Goal: Information Seeking & Learning: Find specific fact

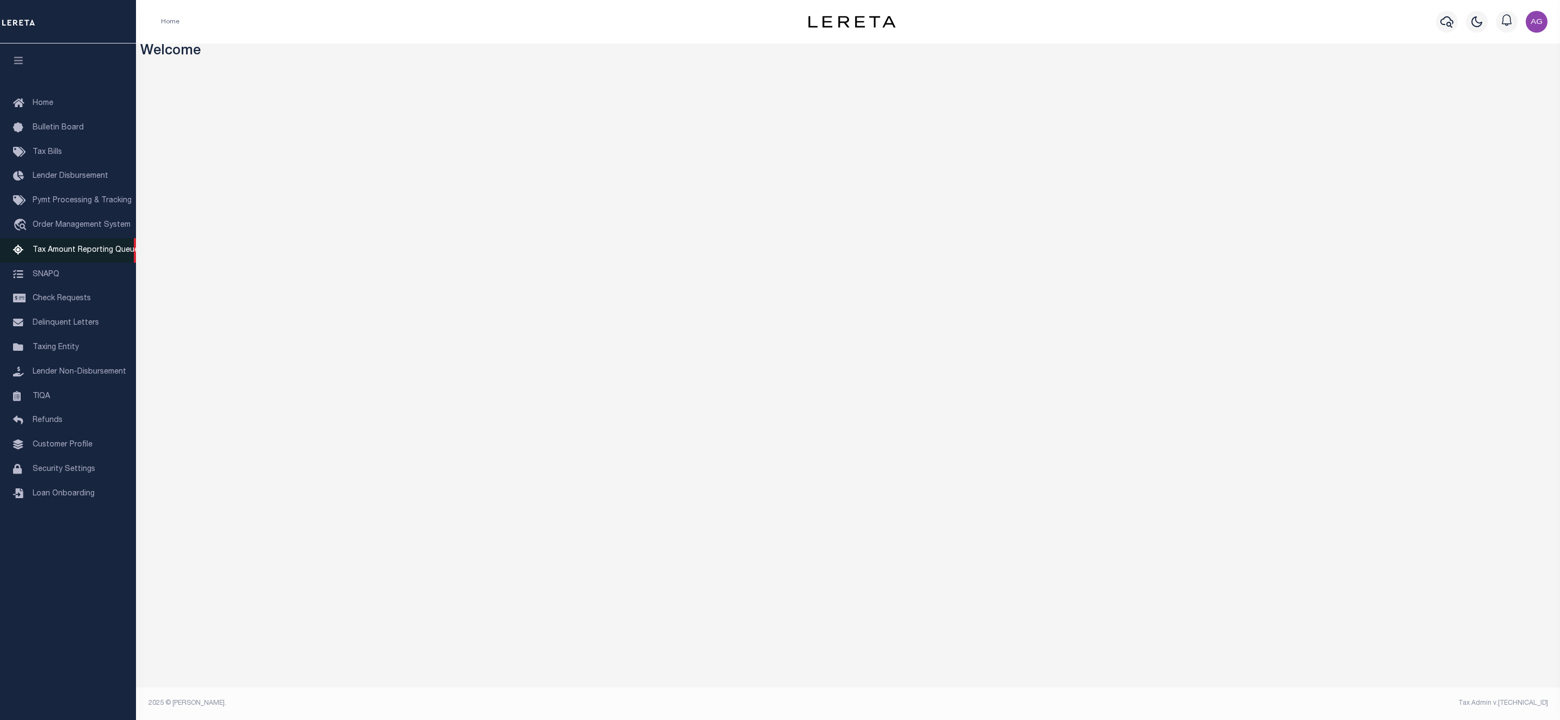
click at [66, 253] on span "Tax Amount Reporting Queue" at bounding box center [86, 250] width 106 height 8
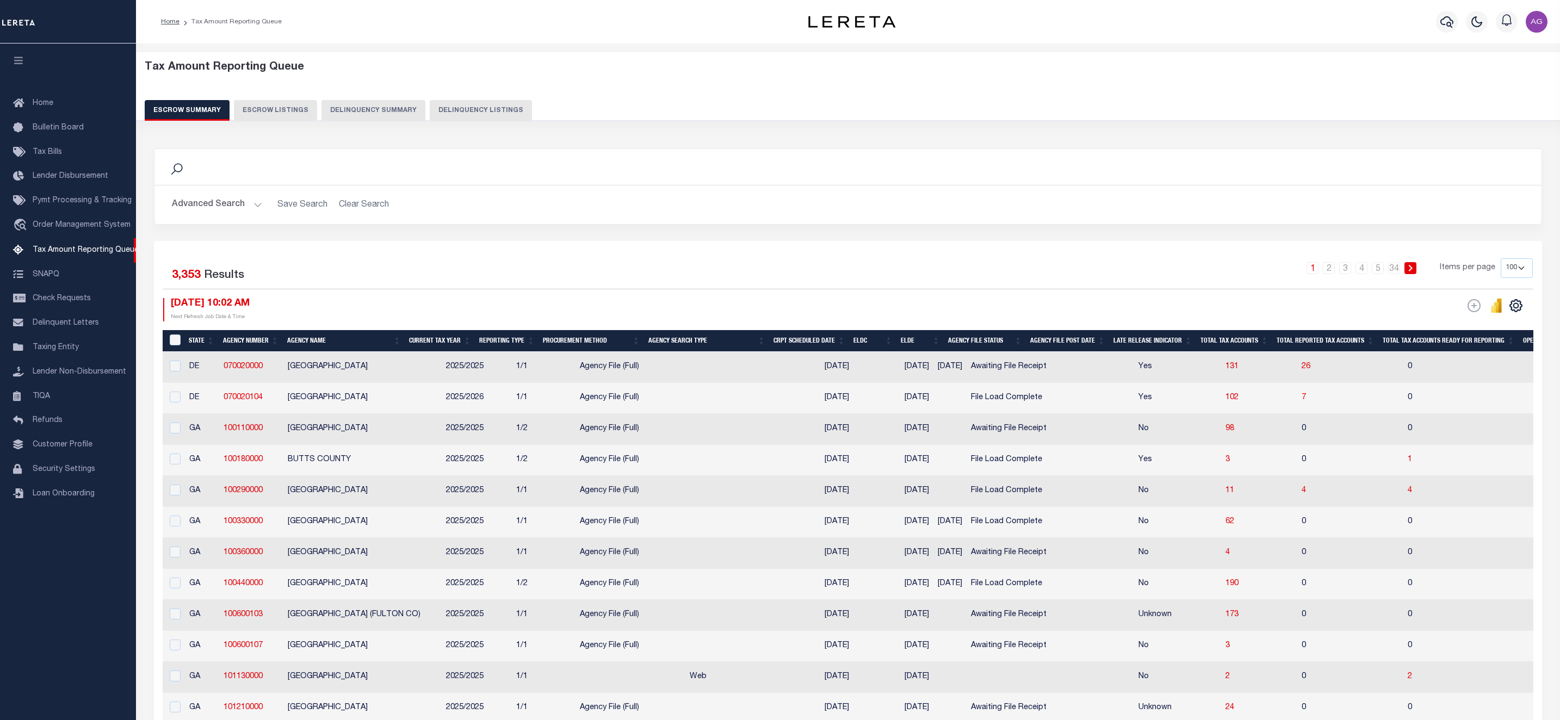
click at [361, 112] on button "Delinquency Summary" at bounding box center [373, 110] width 104 height 21
select select
select select "AnnualDelinquency"
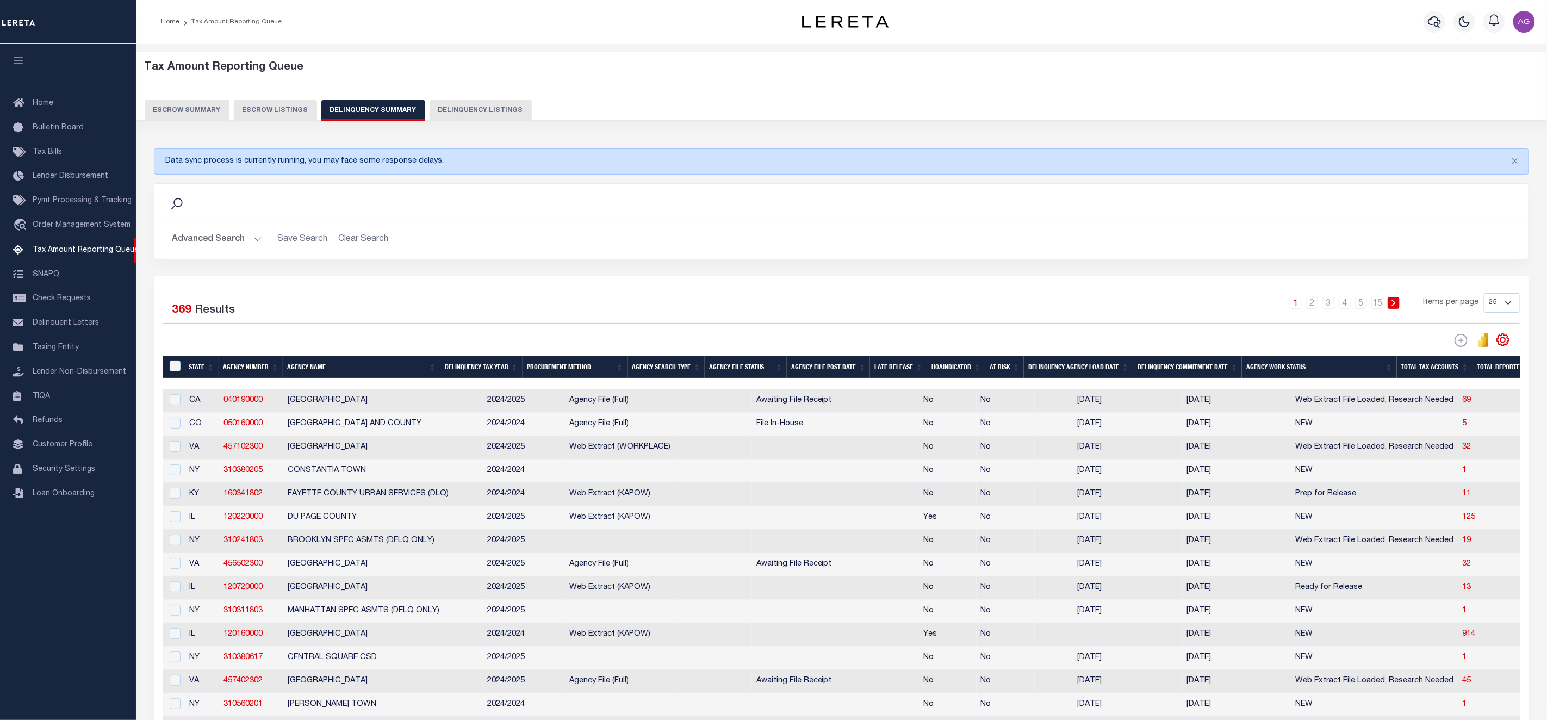
click at [237, 238] on button "Advanced Search" at bounding box center [217, 239] width 90 height 21
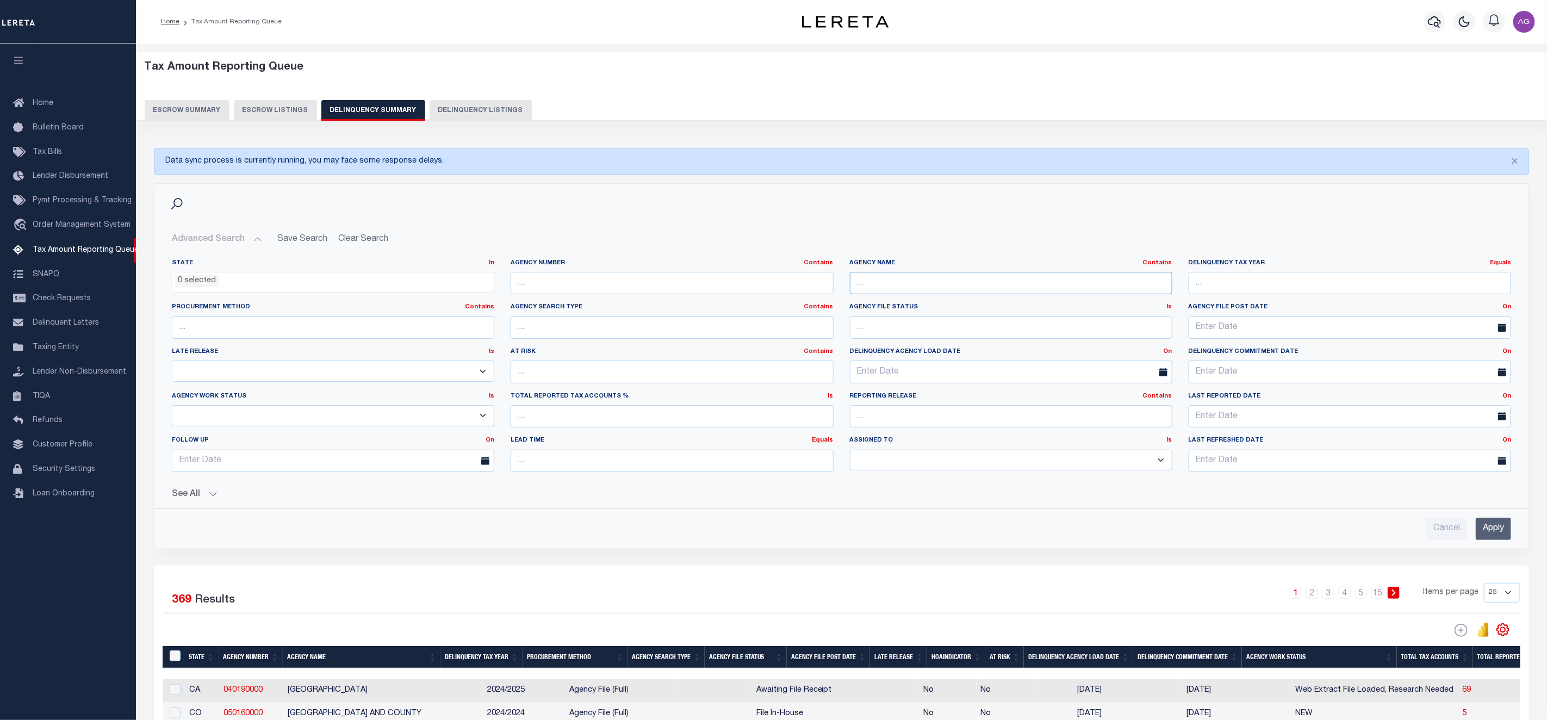
click at [891, 284] on input "text" at bounding box center [1011, 283] width 323 height 22
click at [1500, 536] on input "Apply" at bounding box center [1493, 529] width 35 height 22
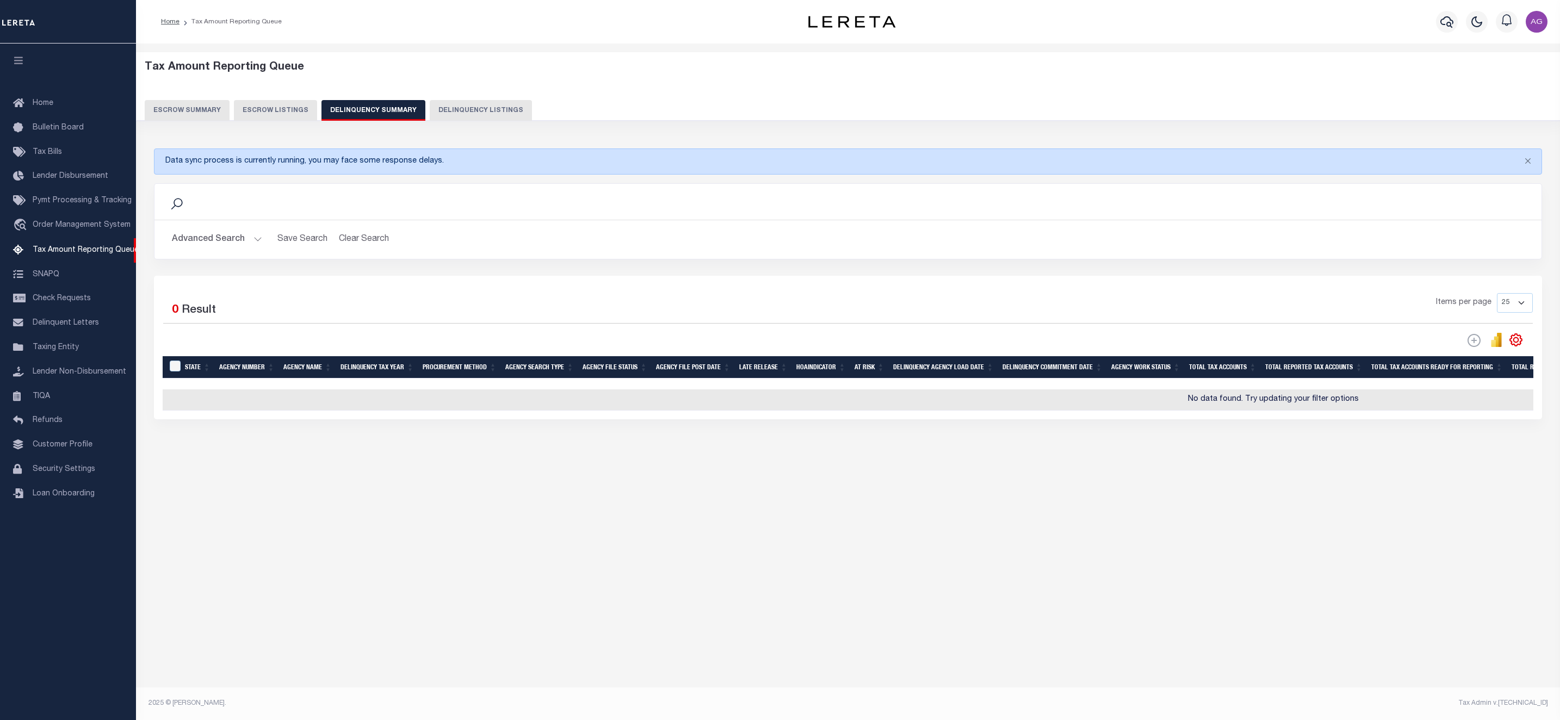
click at [229, 237] on button "Advanced Search" at bounding box center [217, 239] width 90 height 21
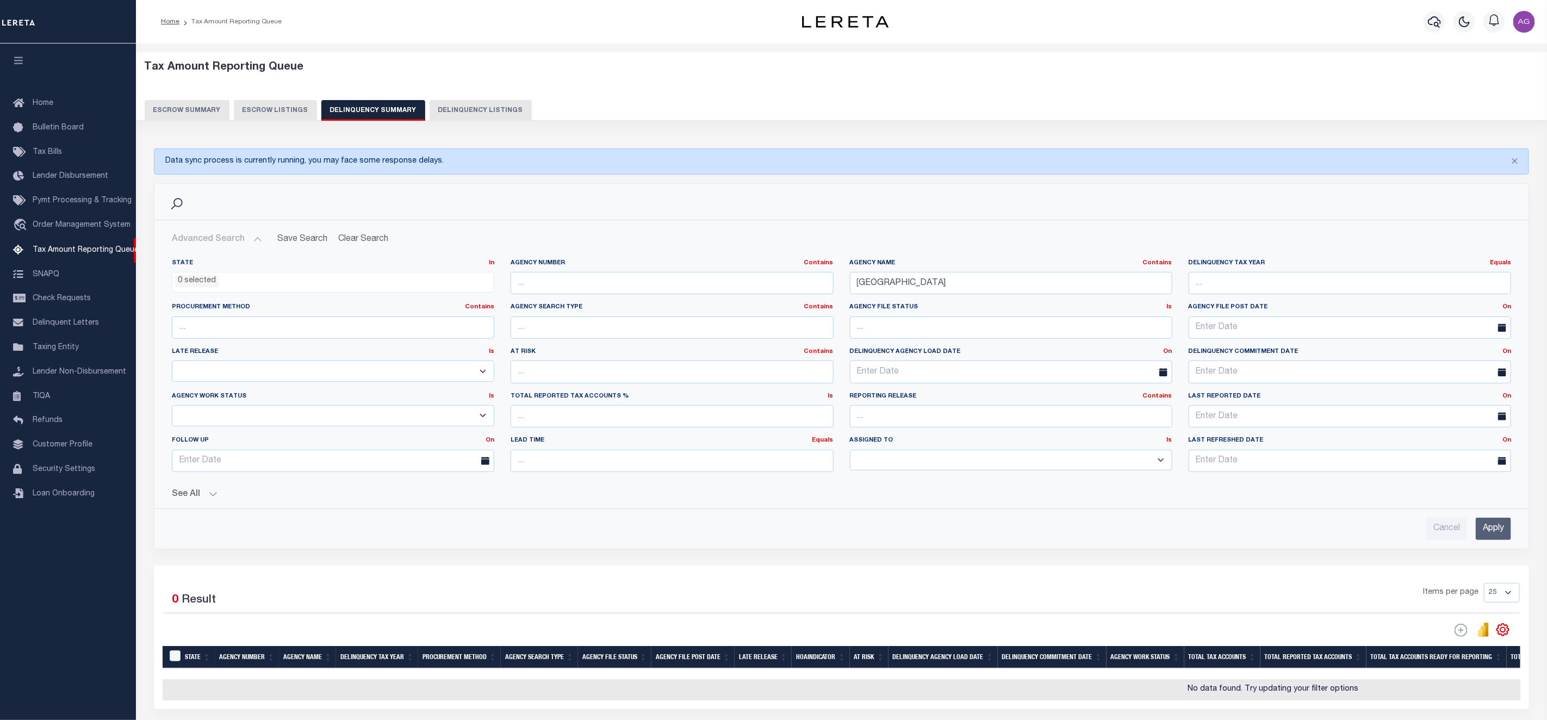
click at [215, 500] on button "See All" at bounding box center [842, 495] width 1340 height 10
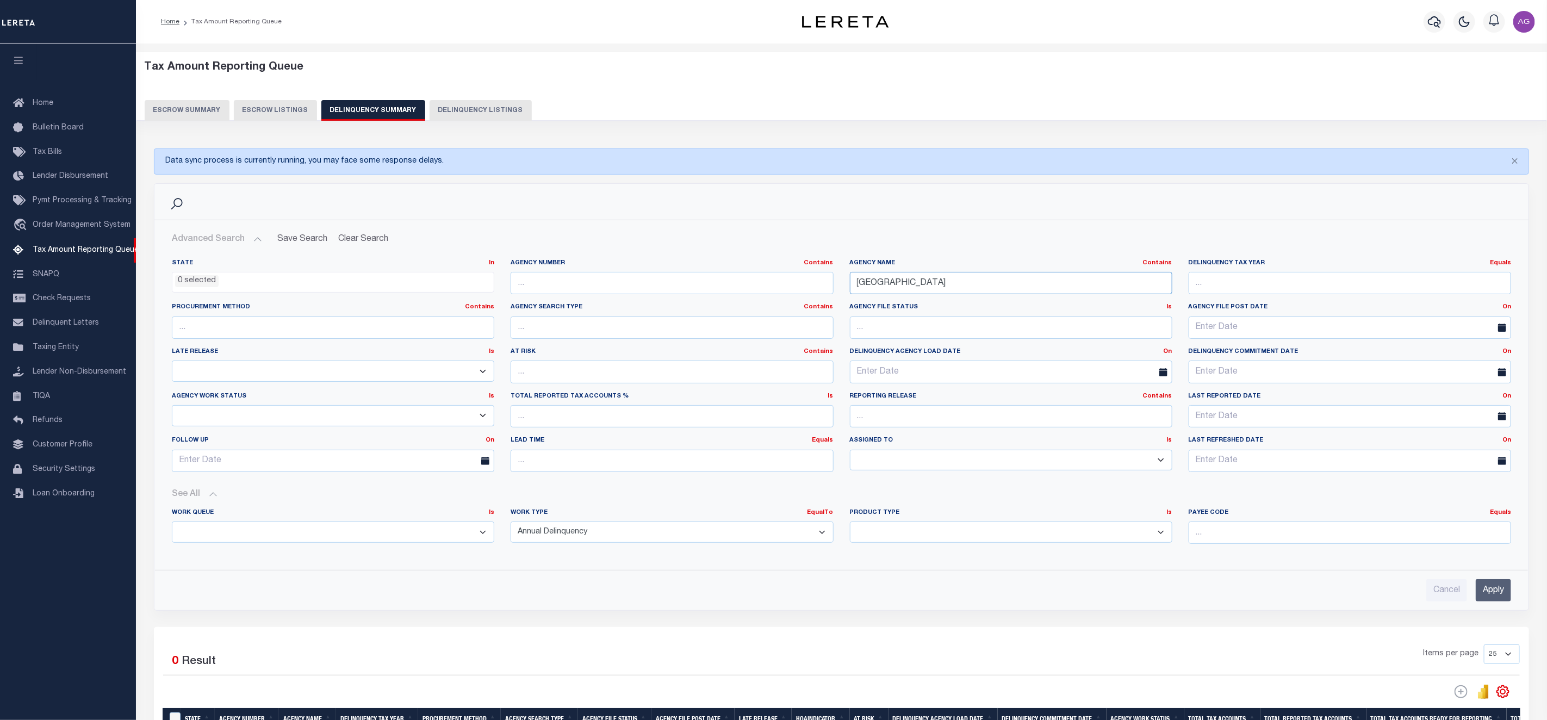
click at [876, 290] on input "NEWCASTLE" at bounding box center [1011, 283] width 323 height 22
type input "NEW CASTLE"
click at [1502, 602] on input "Apply" at bounding box center [1493, 590] width 35 height 22
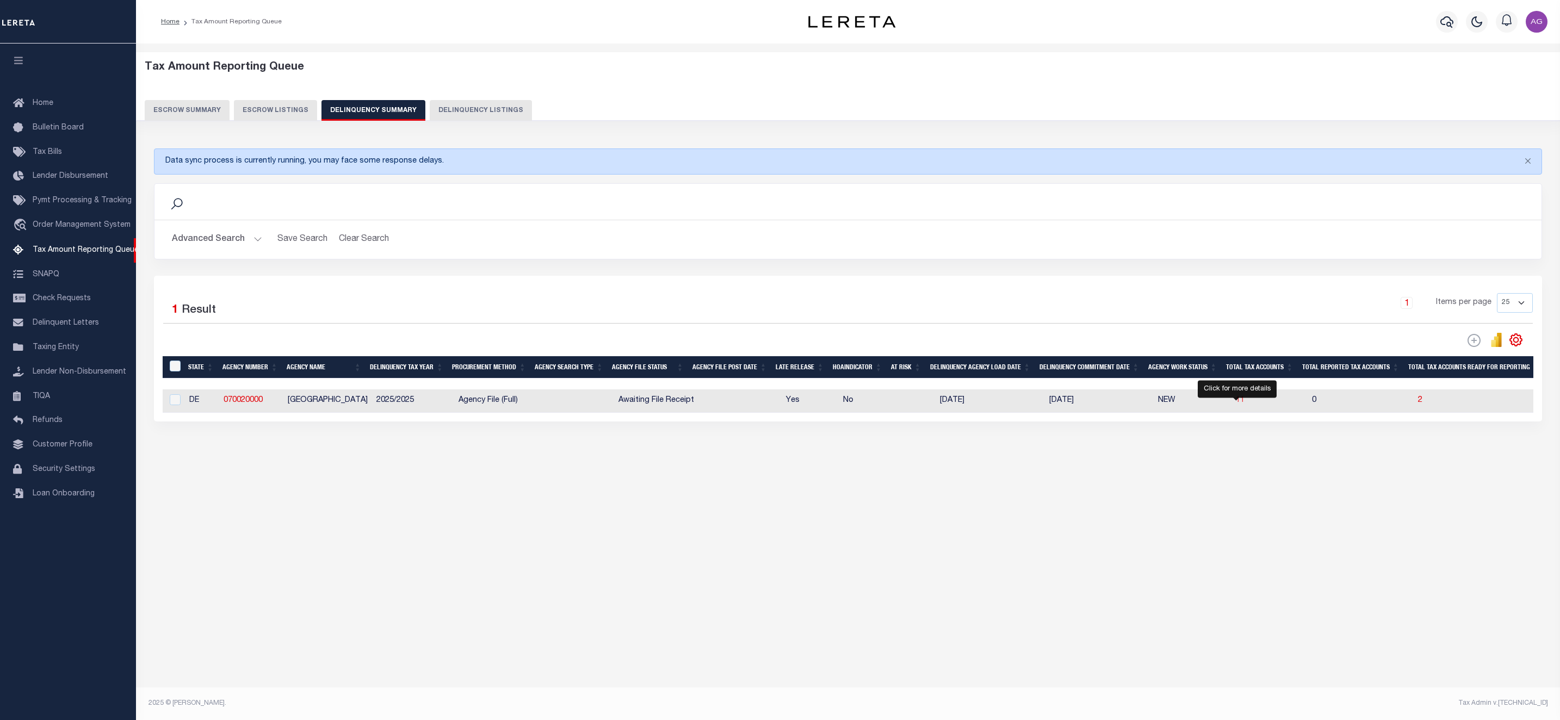
click at [1241, 404] on span "11" at bounding box center [1240, 401] width 9 height 8
select select "100"
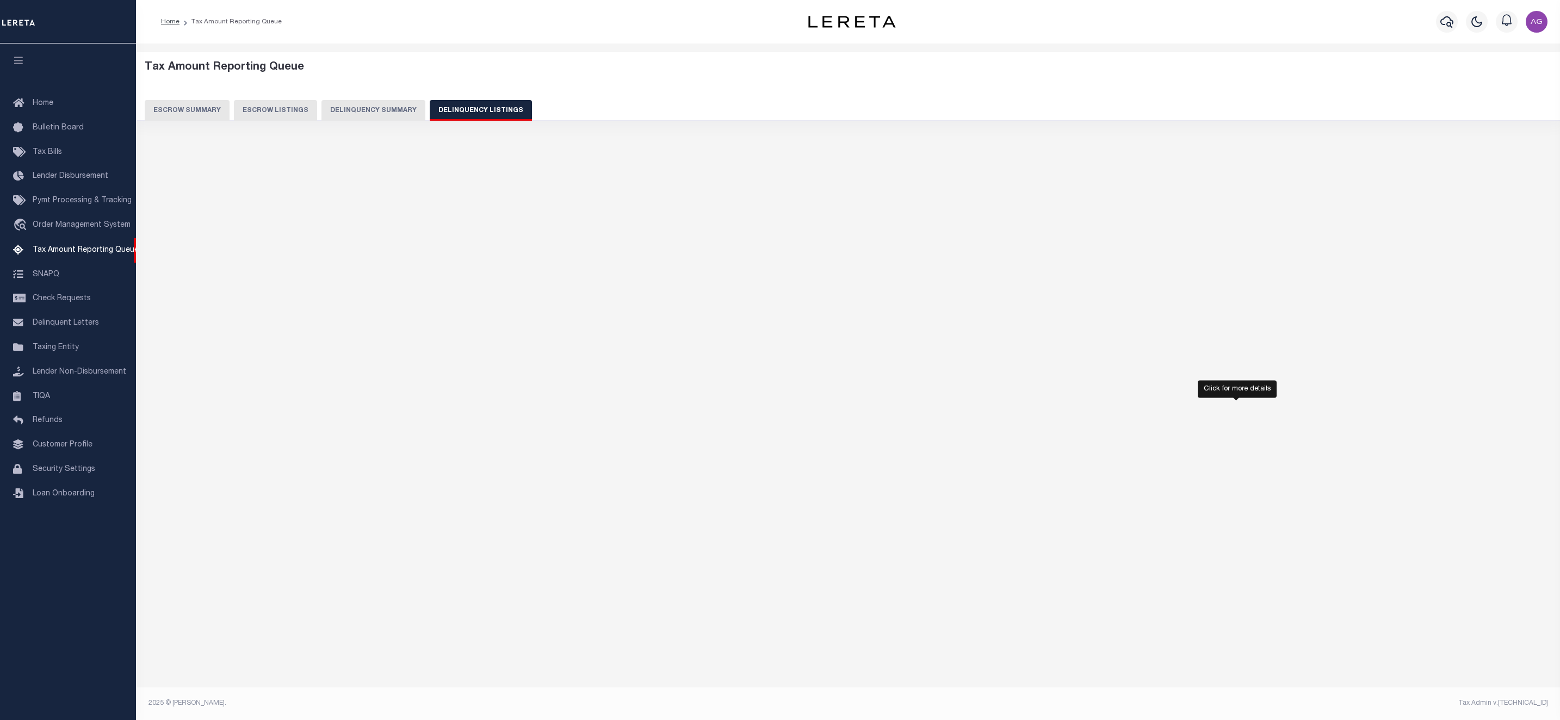
select select "100"
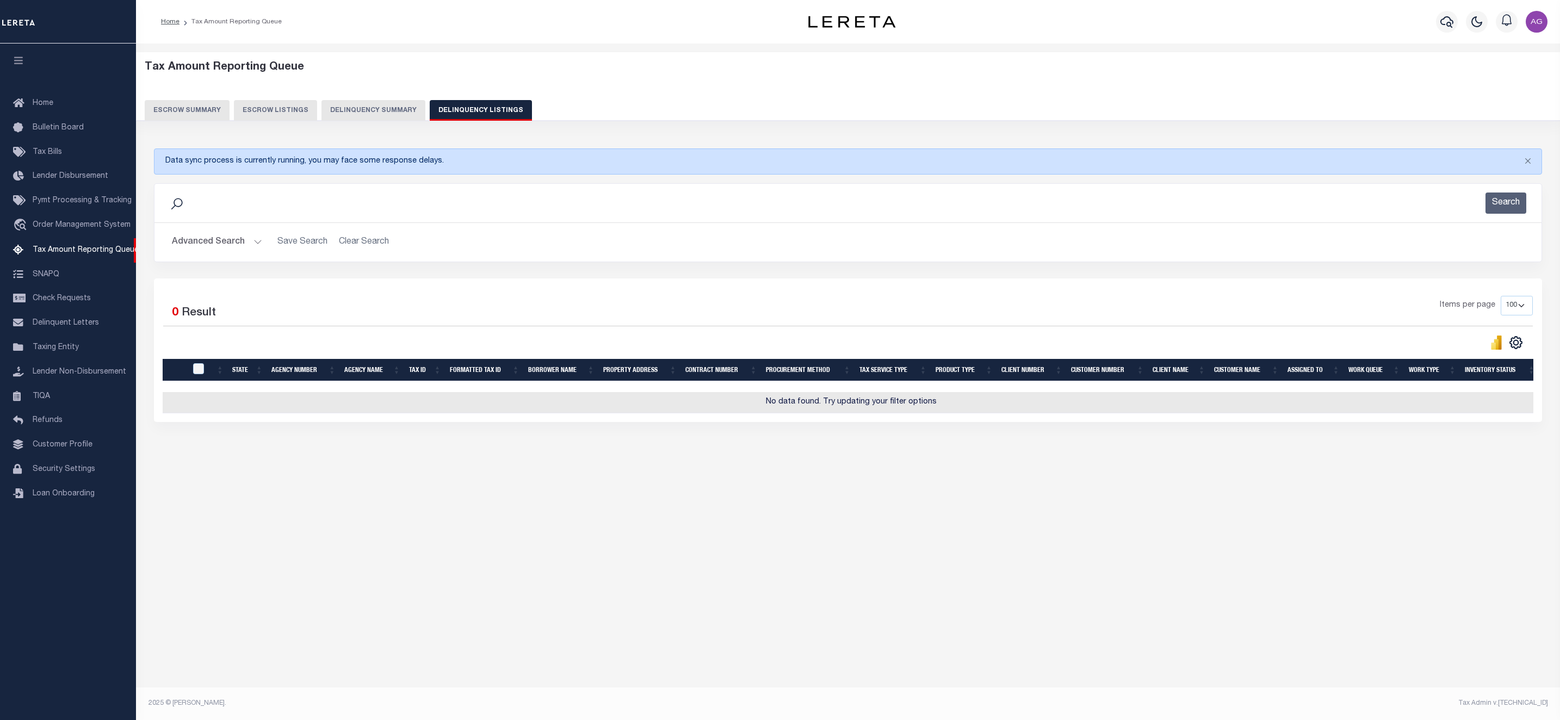
click at [366, 111] on button "Delinquency Summary" at bounding box center [373, 110] width 104 height 21
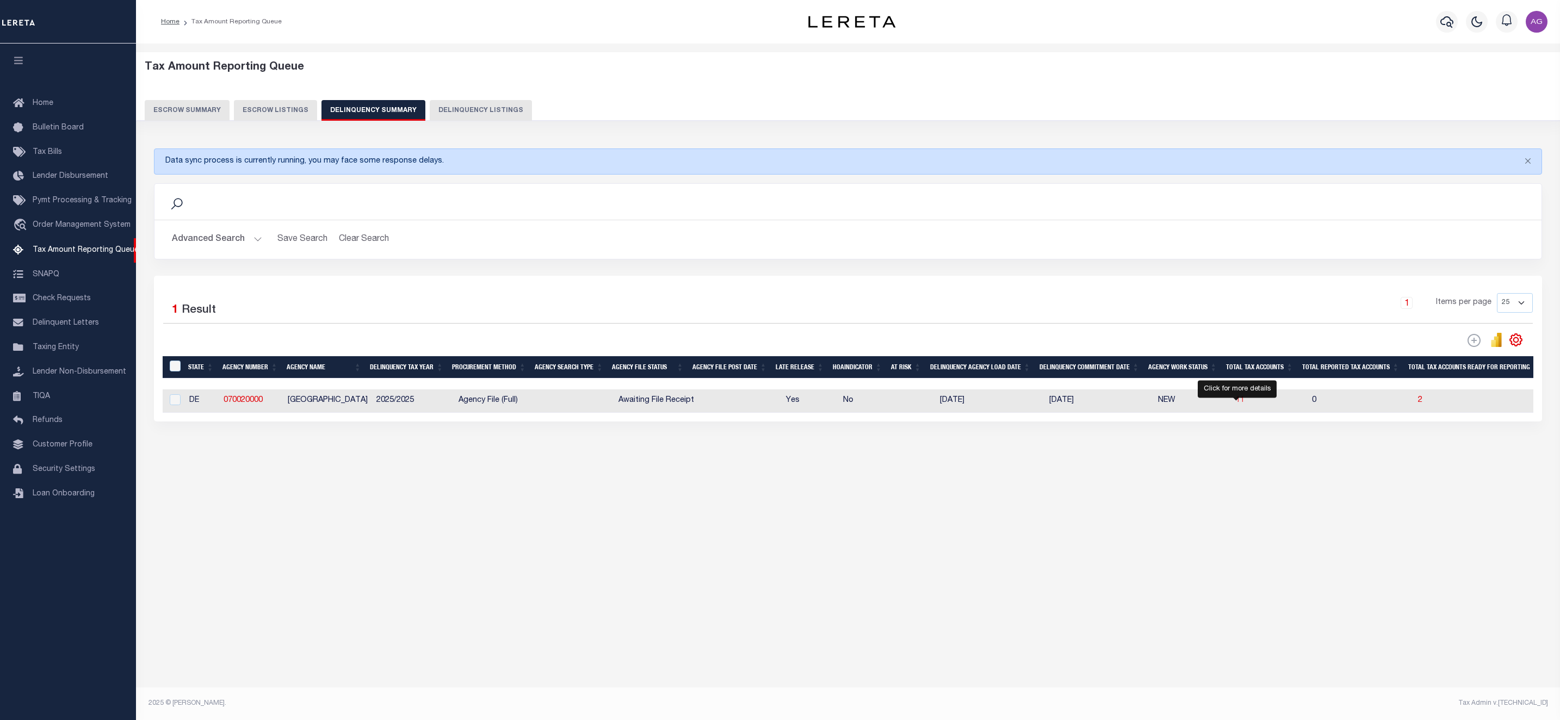
click at [1239, 404] on span "11" at bounding box center [1240, 401] width 9 height 8
select select "100"
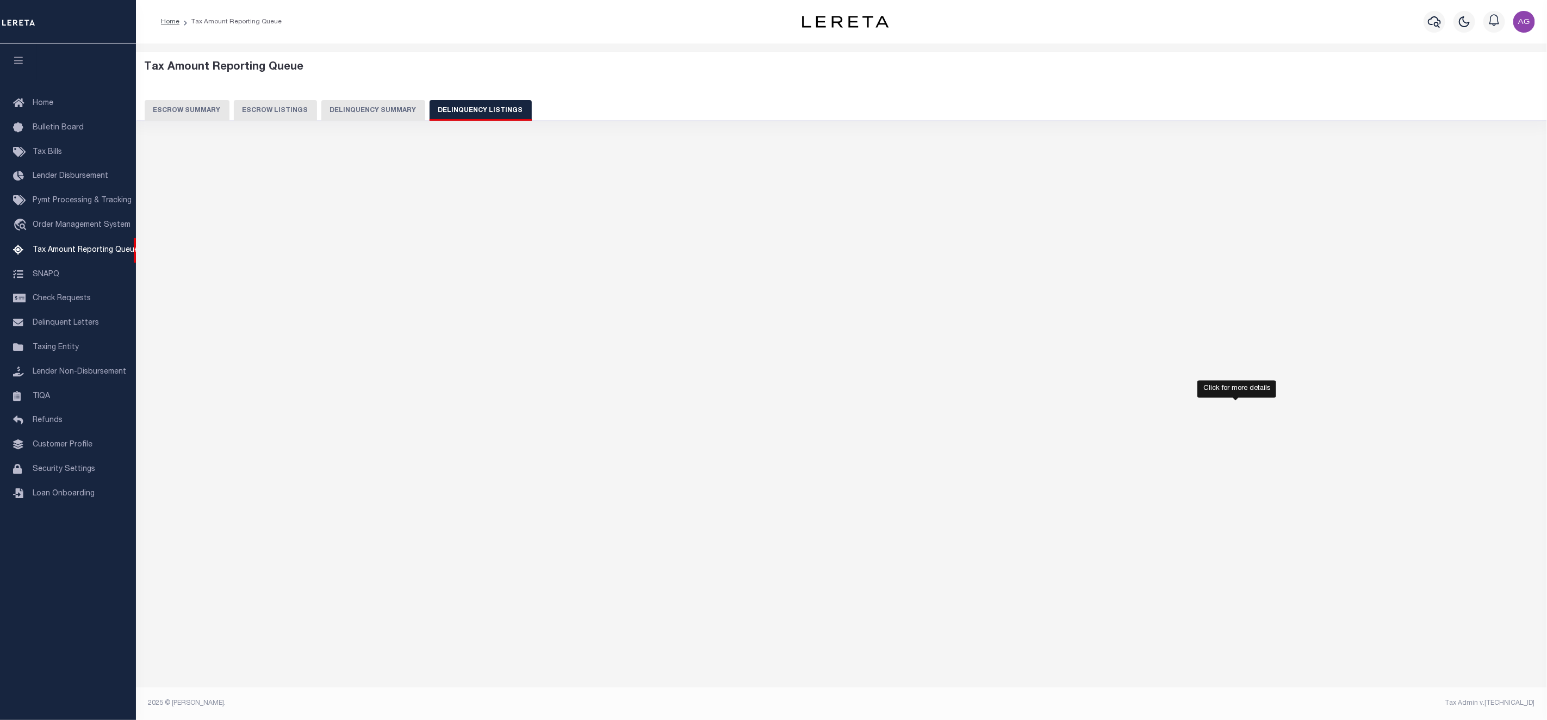
select select "100"
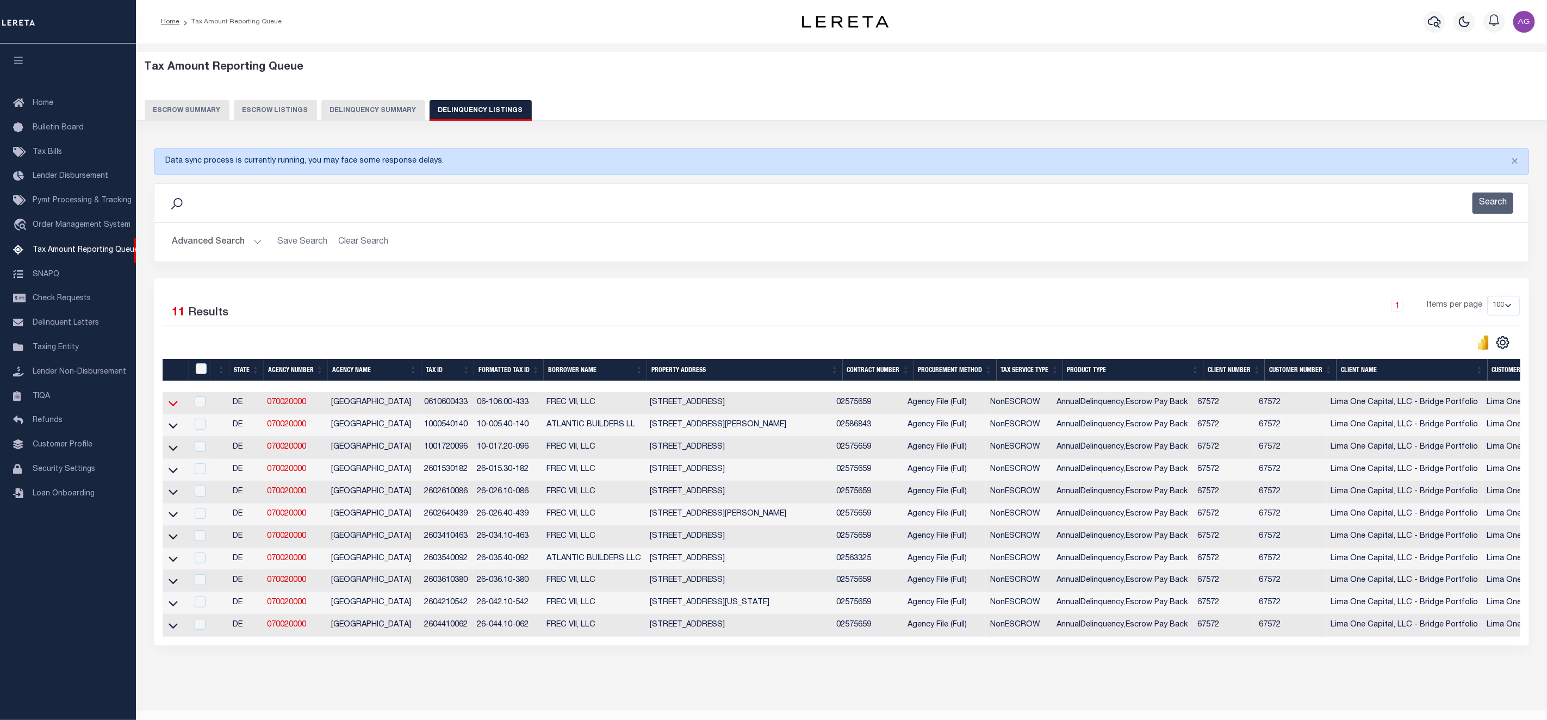
click at [175, 405] on icon at bounding box center [173, 403] width 9 height 11
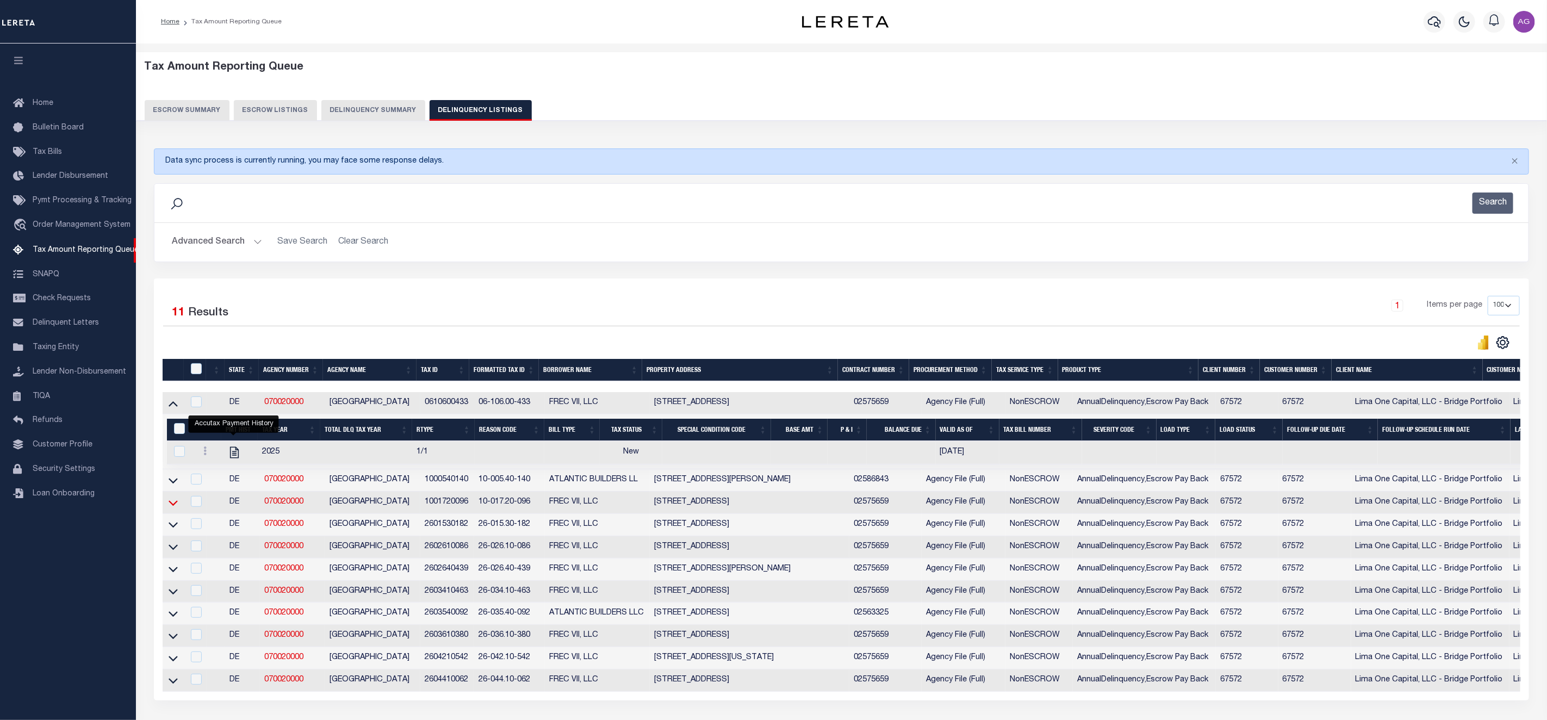
click at [170, 509] on icon at bounding box center [173, 502] width 9 height 11
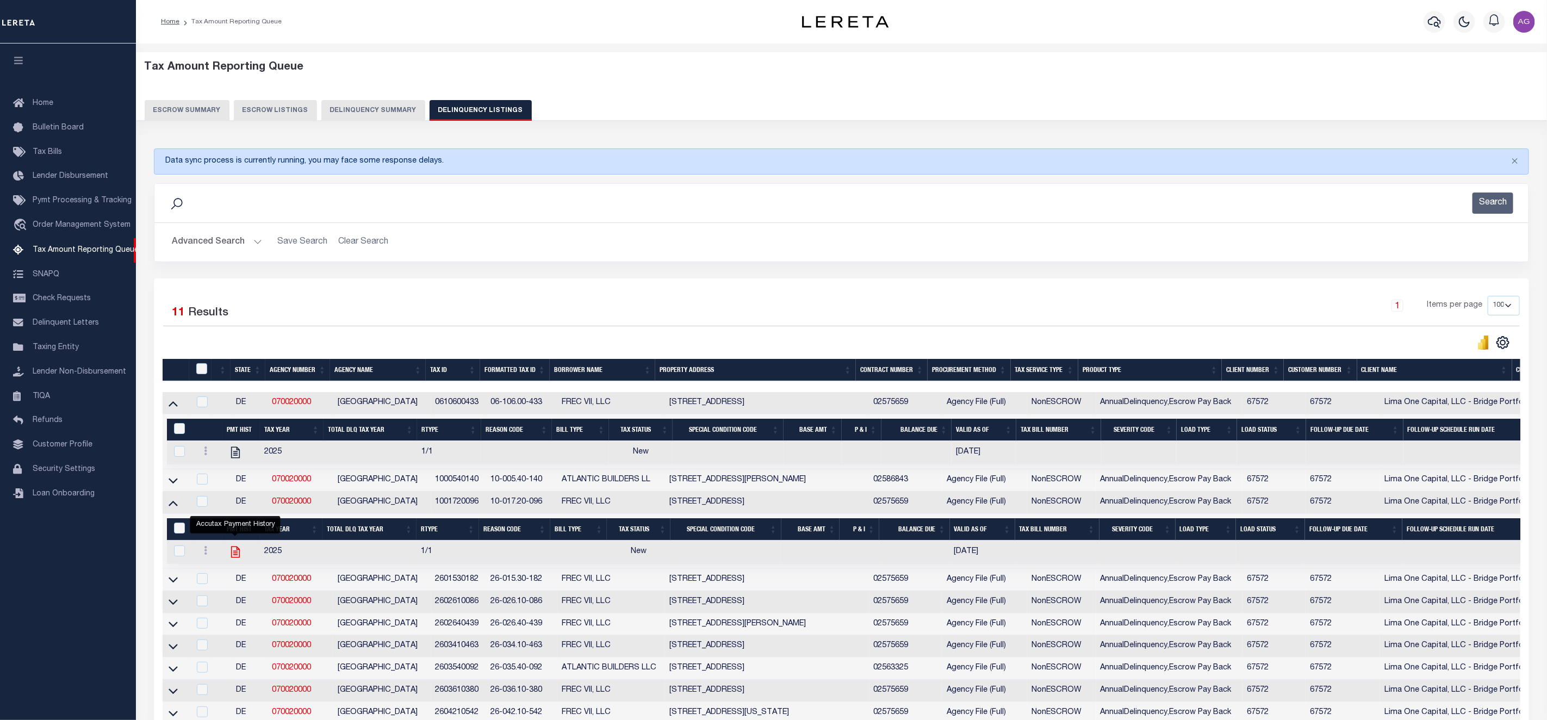
drag, startPoint x: 225, startPoint y: 561, endPoint x: 236, endPoint y: 562, distance: 10.3
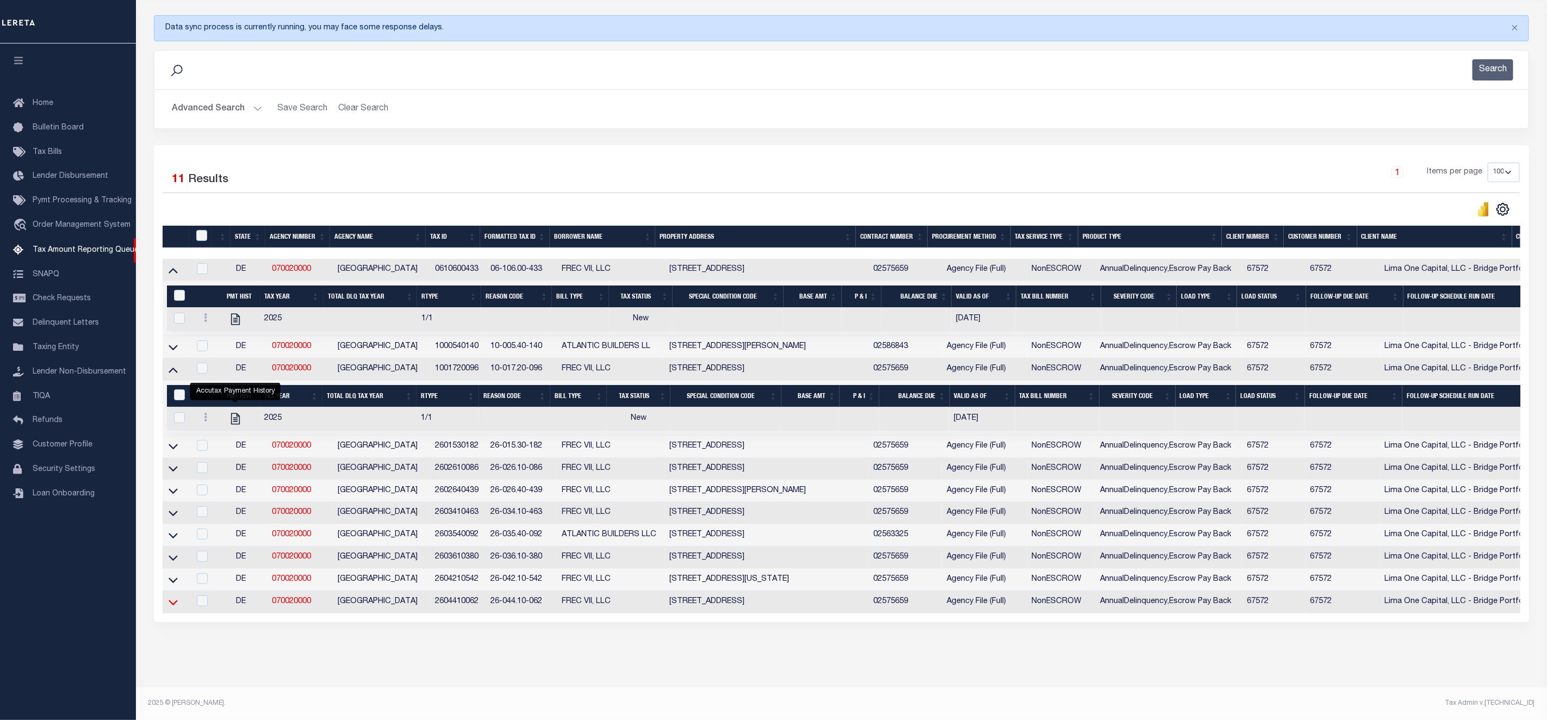
click at [172, 599] on icon at bounding box center [173, 602] width 9 height 11
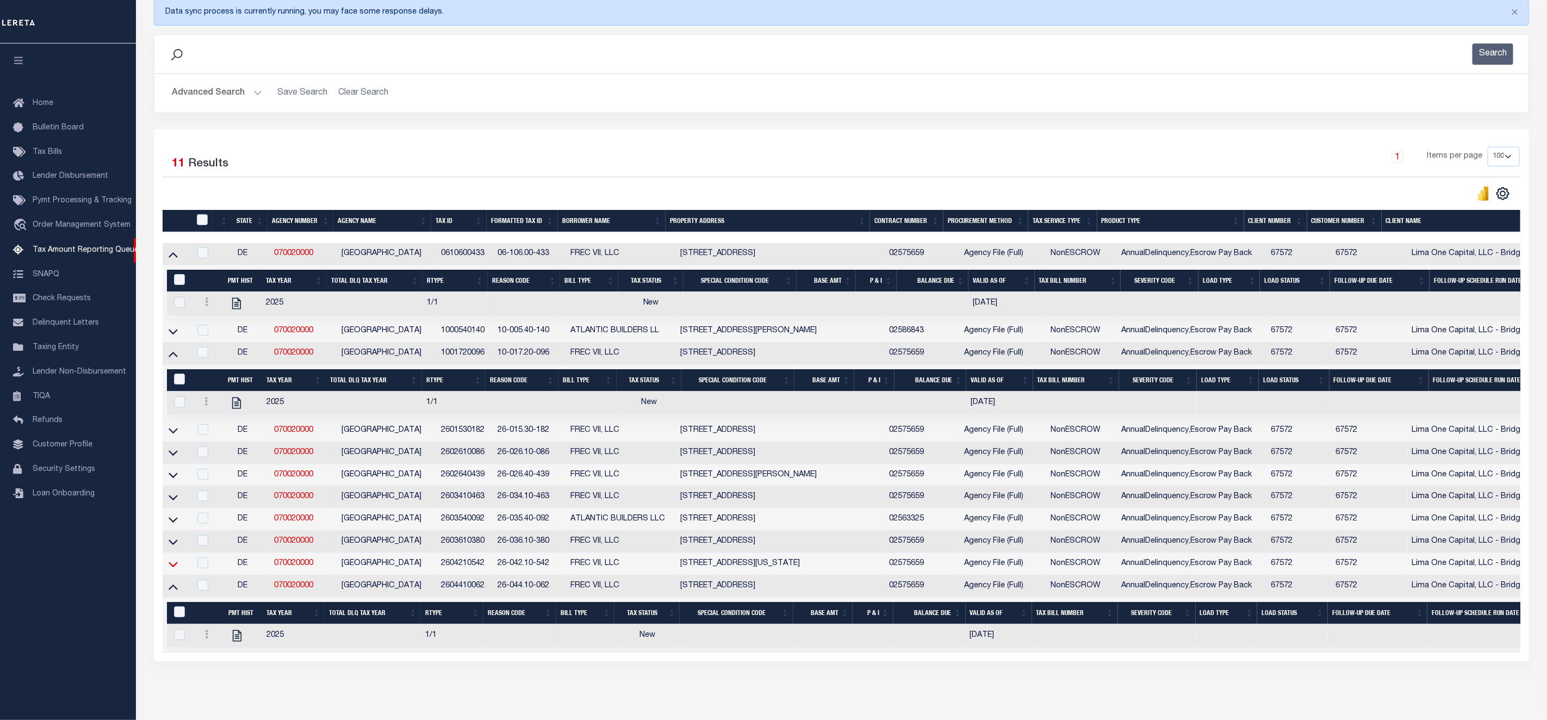
click at [172, 570] on icon at bounding box center [173, 564] width 9 height 11
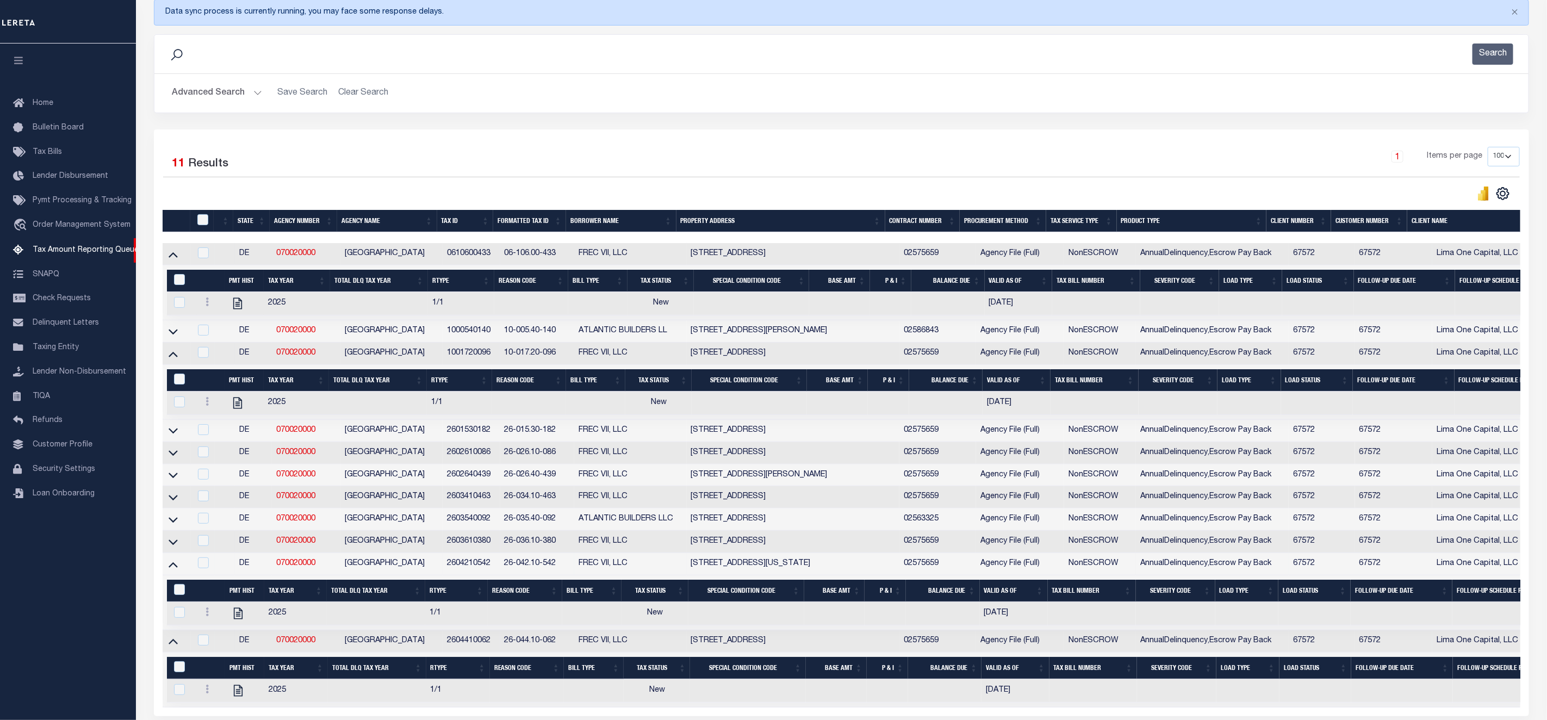
drag, startPoint x: 175, startPoint y: 550, endPoint x: 240, endPoint y: 552, distance: 64.7
click at [175, 545] on icon at bounding box center [173, 542] width 9 height 5
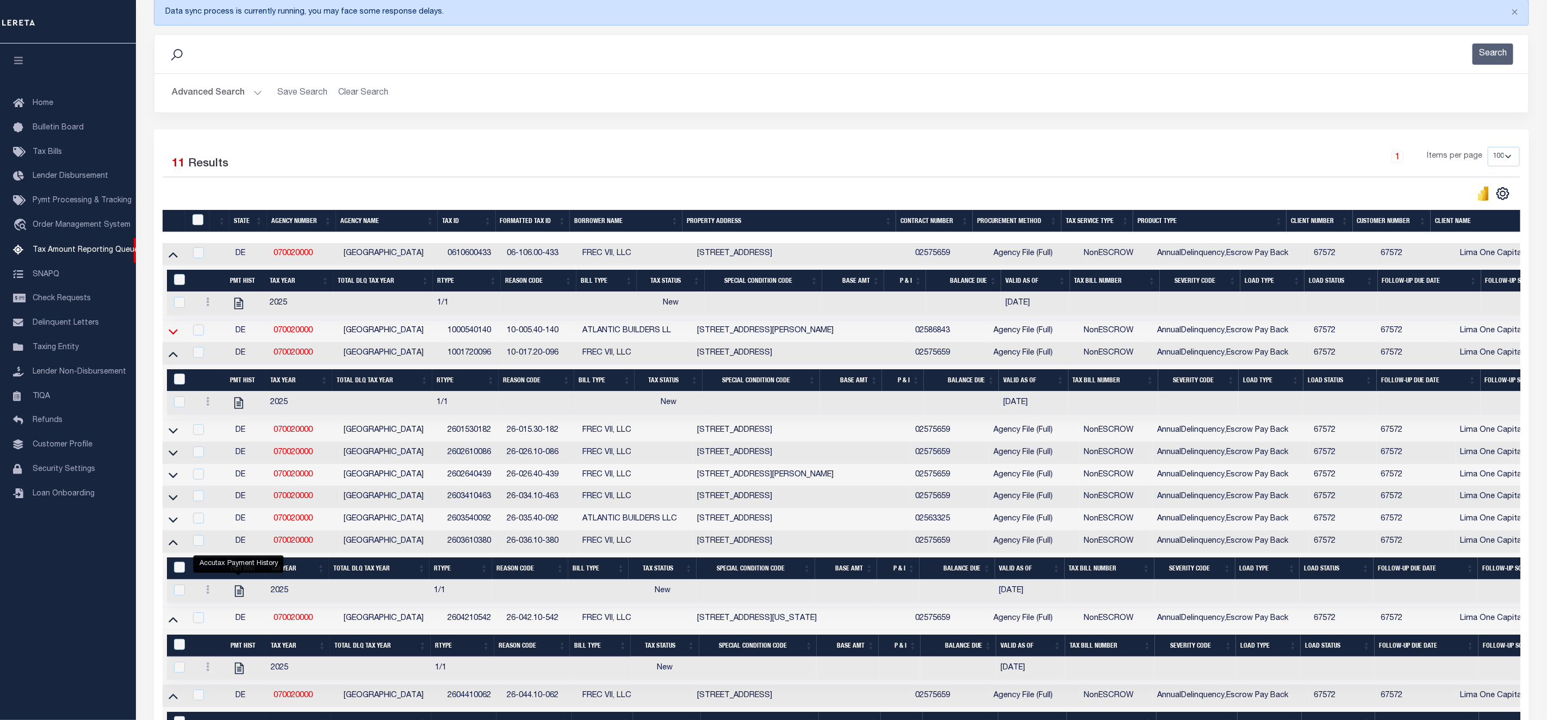
click at [176, 336] on icon at bounding box center [173, 331] width 9 height 11
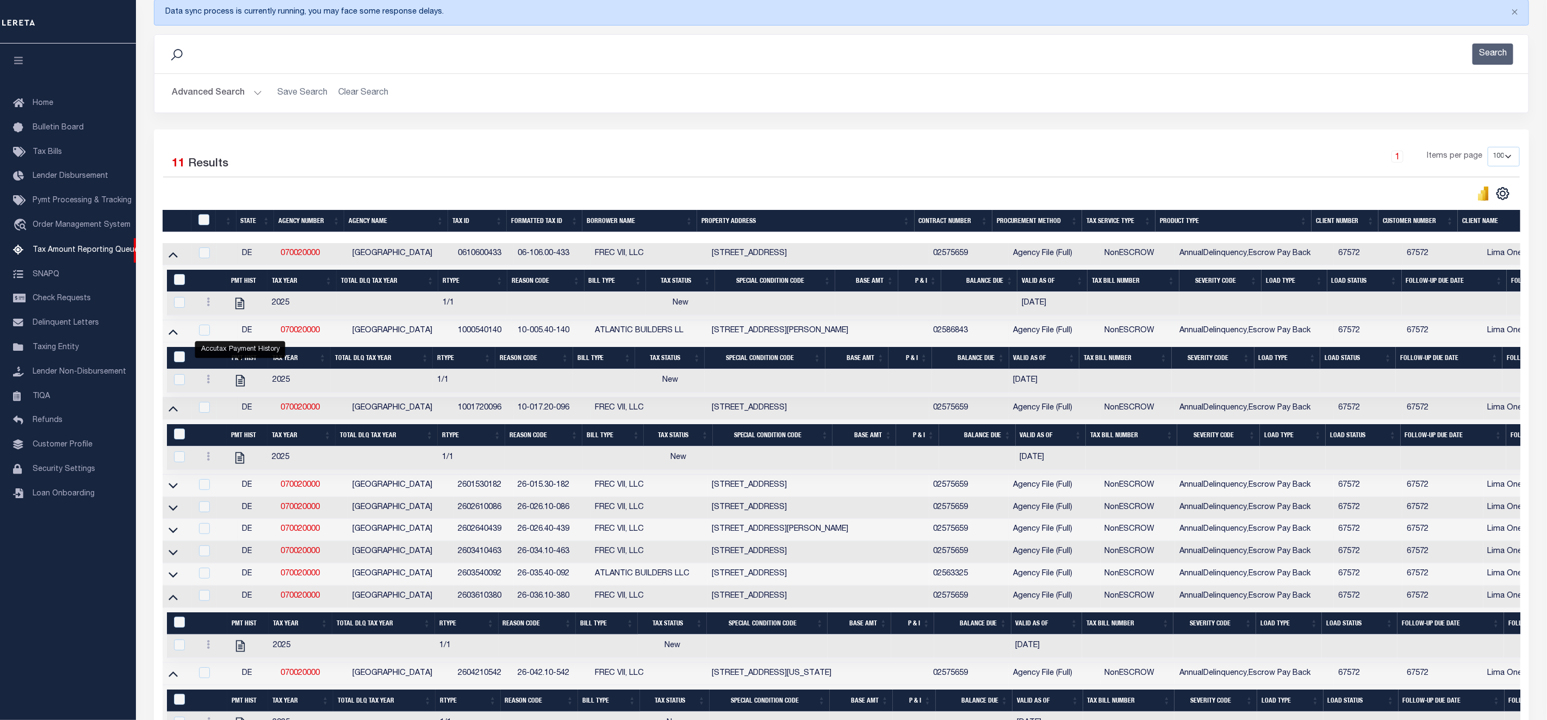
scroll to position [312, 0]
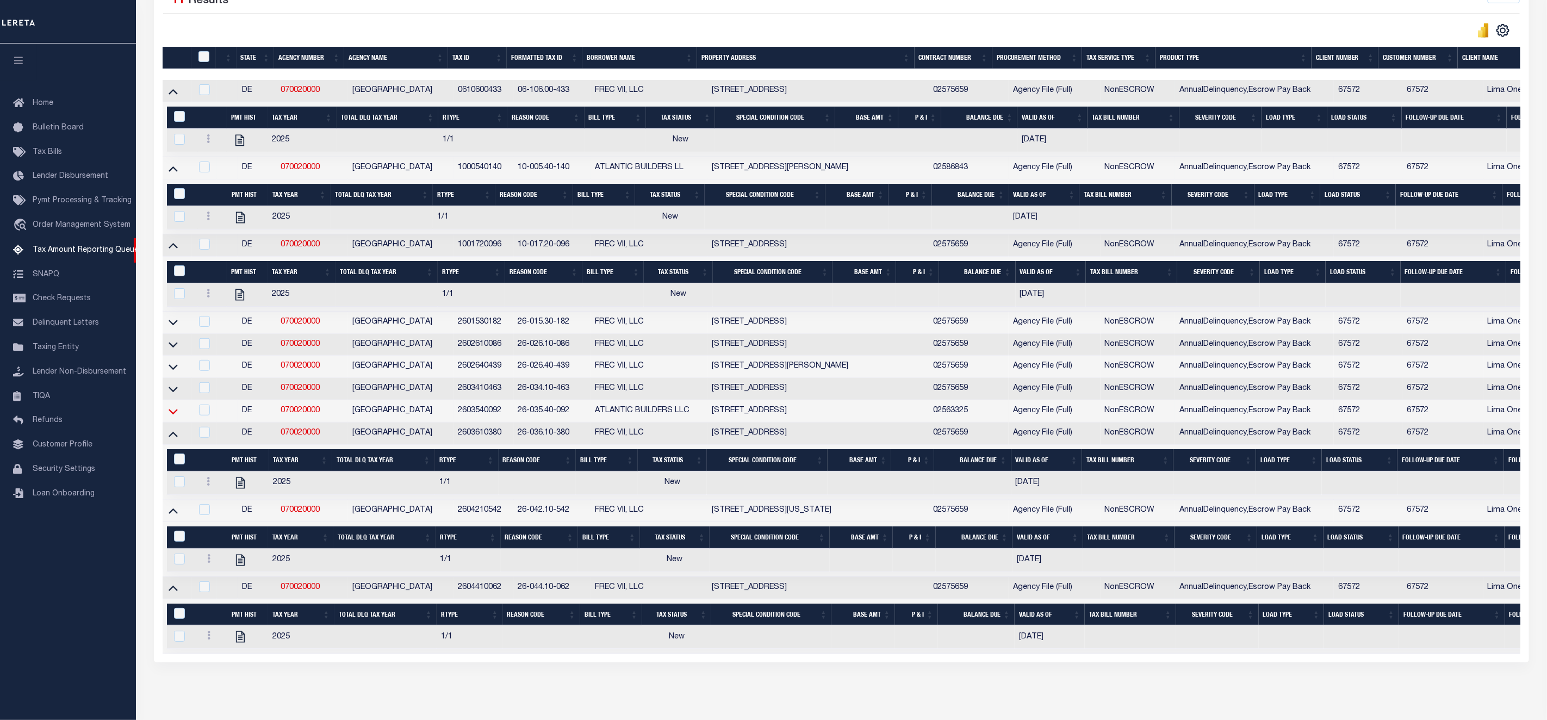
click at [175, 417] on icon at bounding box center [173, 411] width 9 height 11
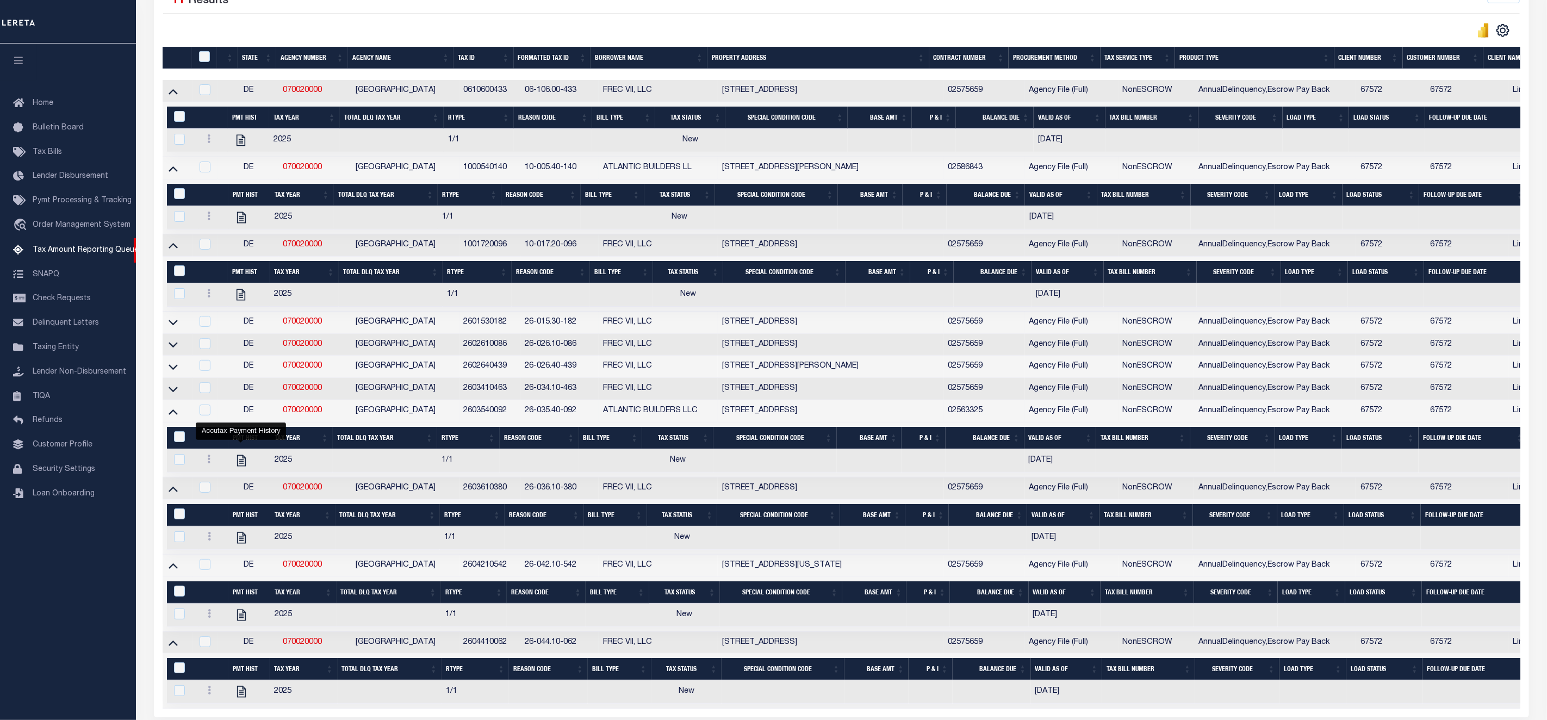
scroll to position [0, 0]
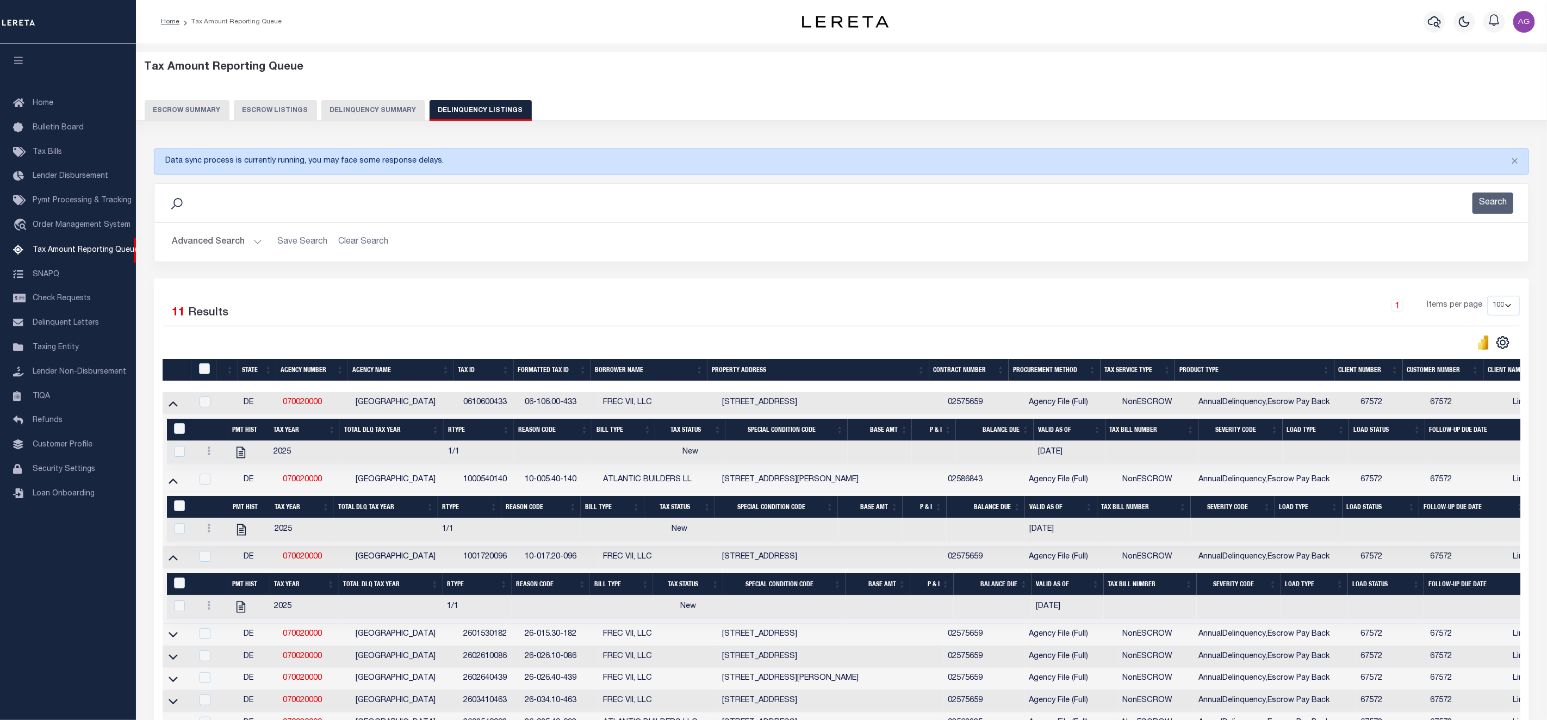
click at [373, 109] on button "Delinquency Summary" at bounding box center [373, 110] width 104 height 21
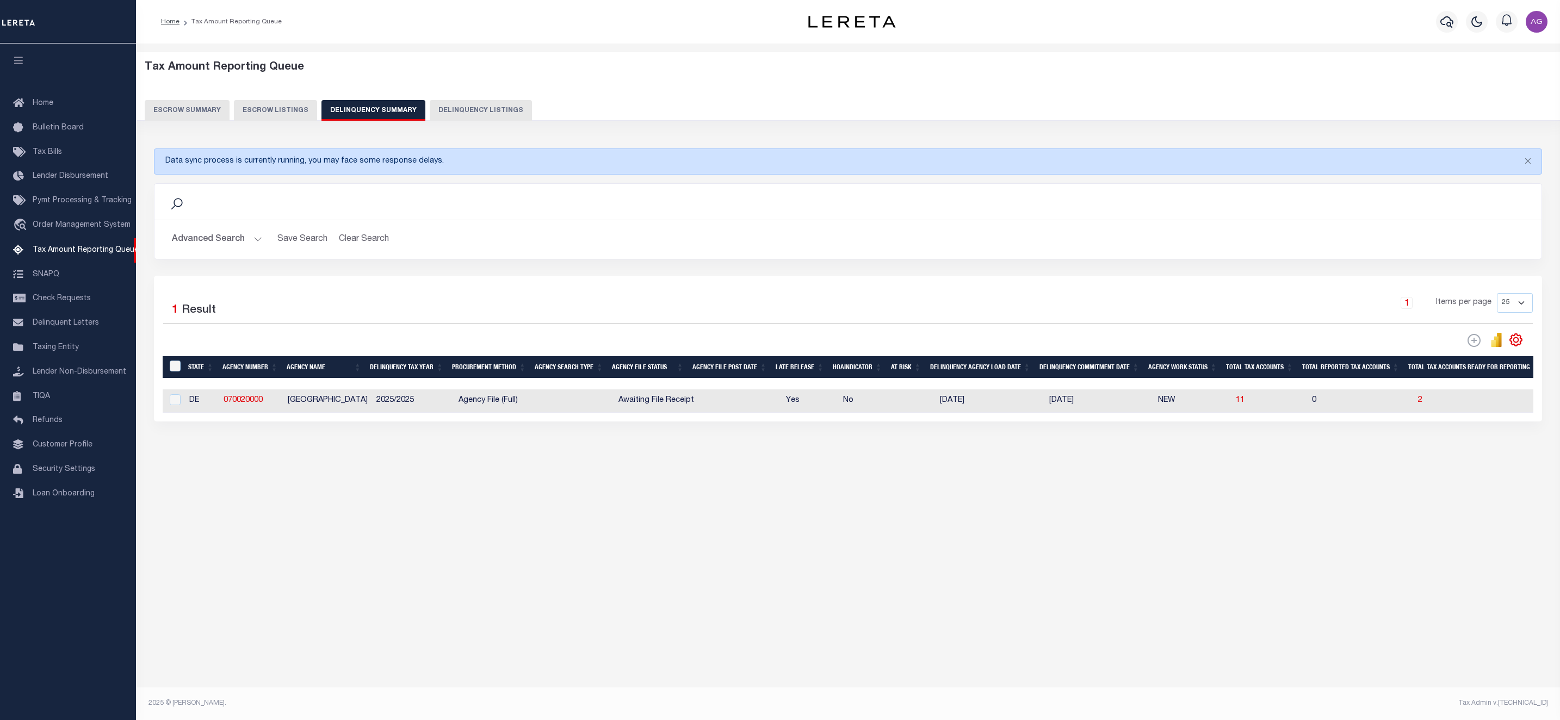
click at [214, 249] on button "Advanced Search" at bounding box center [217, 239] width 90 height 21
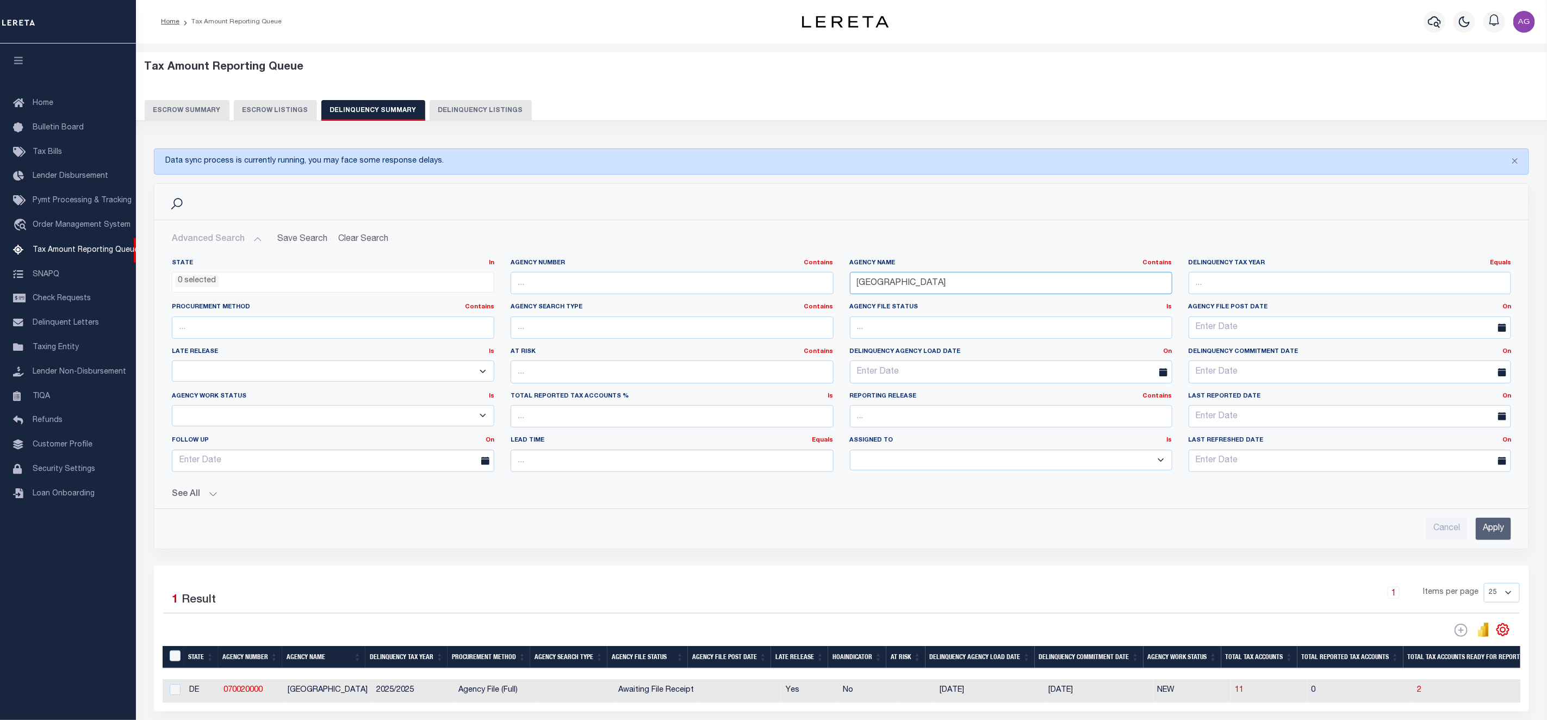
click at [927, 284] on input "NEW CASTLE" at bounding box center [1011, 283] width 323 height 22
type input "WILL"
click at [1491, 539] on input "Apply" at bounding box center [1493, 529] width 35 height 22
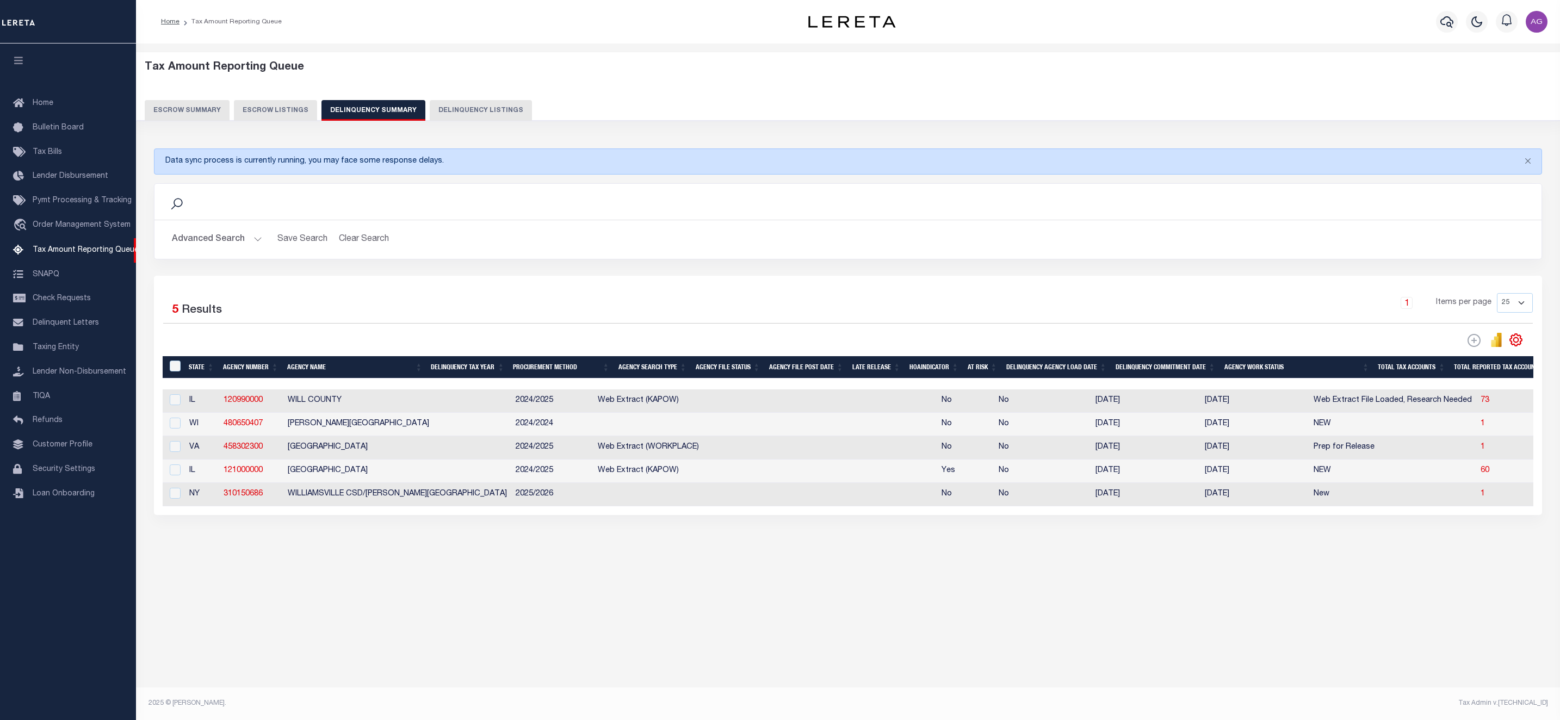
click at [1476, 407] on td "73" at bounding box center [1514, 400] width 76 height 23
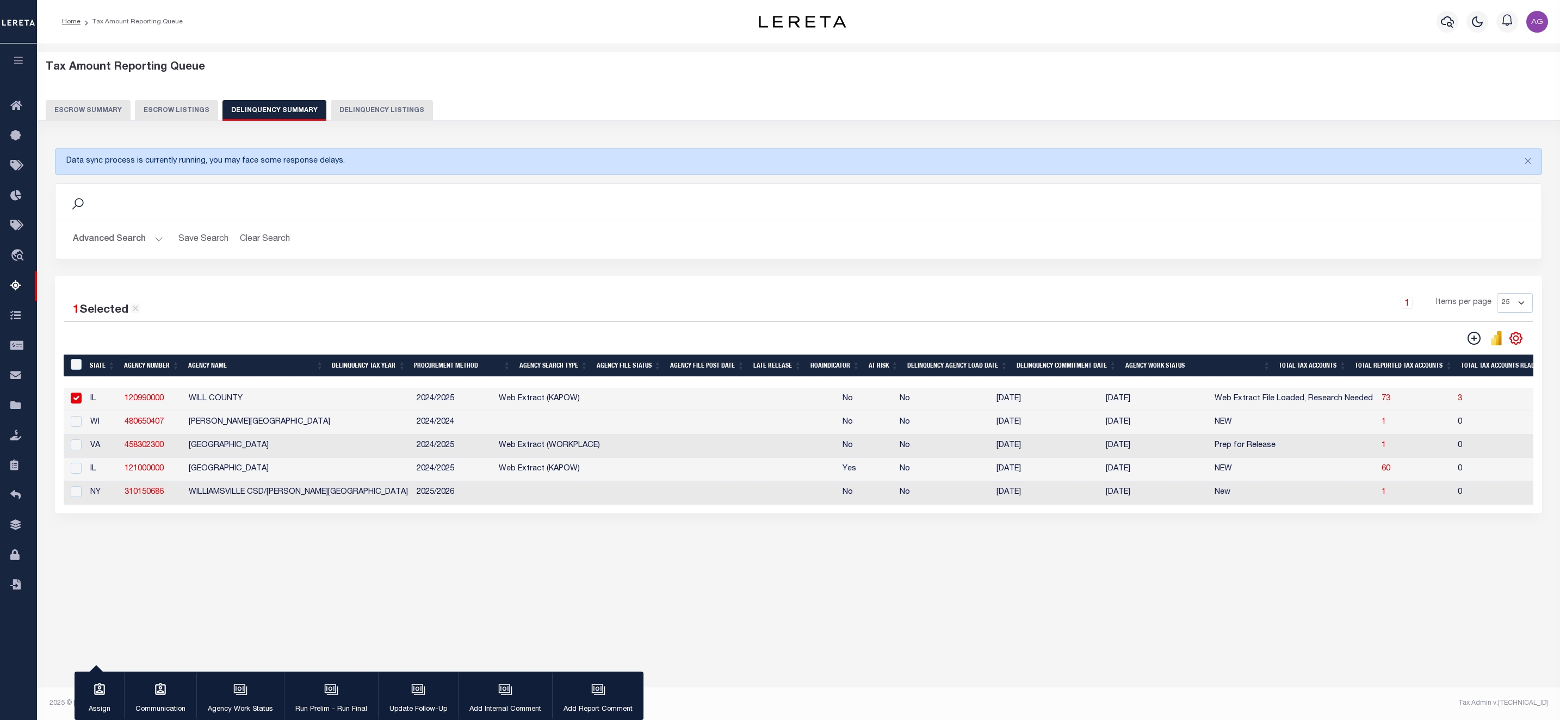
click at [1453, 406] on td "3" at bounding box center [1506, 399] width 106 height 23
checkbox input "false"
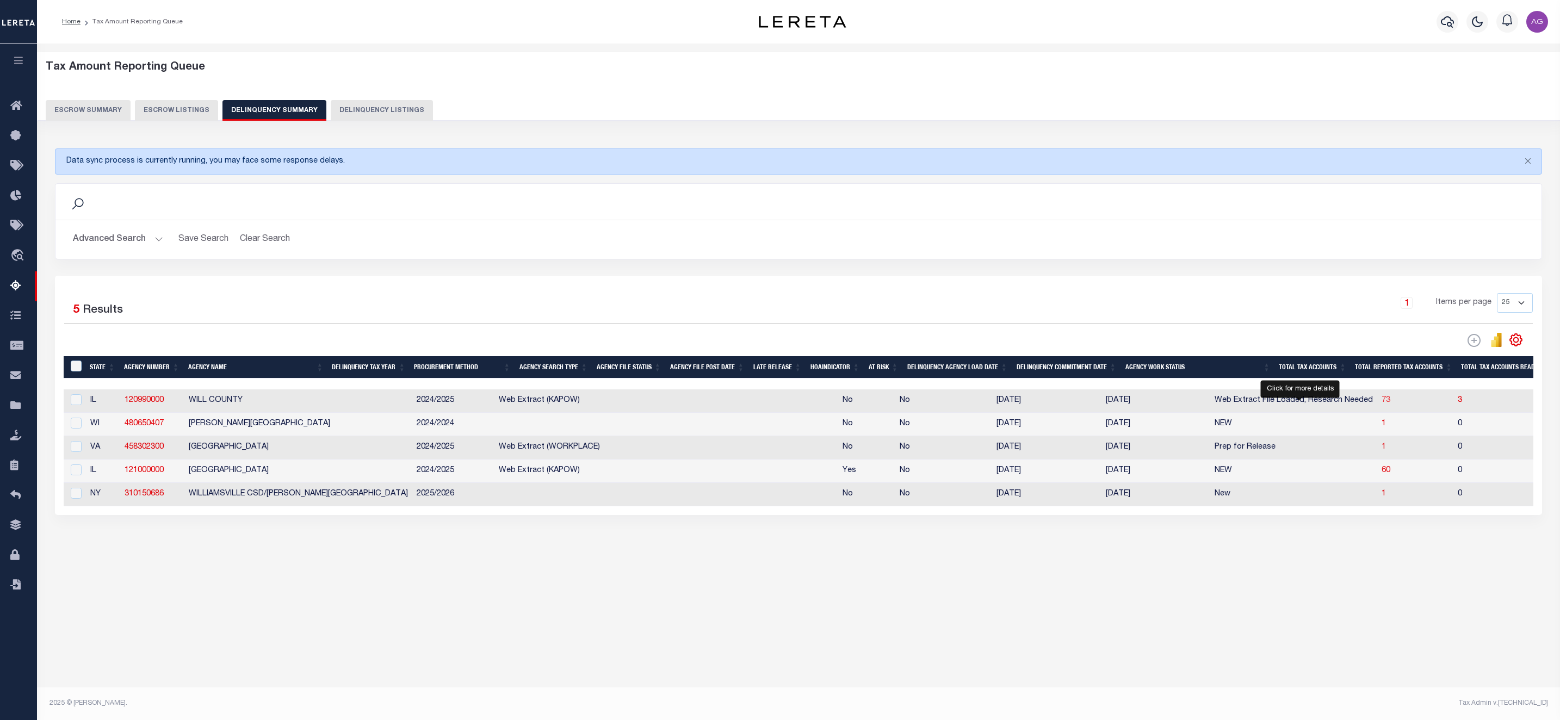
click at [1382, 404] on span "73" at bounding box center [1386, 401] width 9 height 8
select select "100"
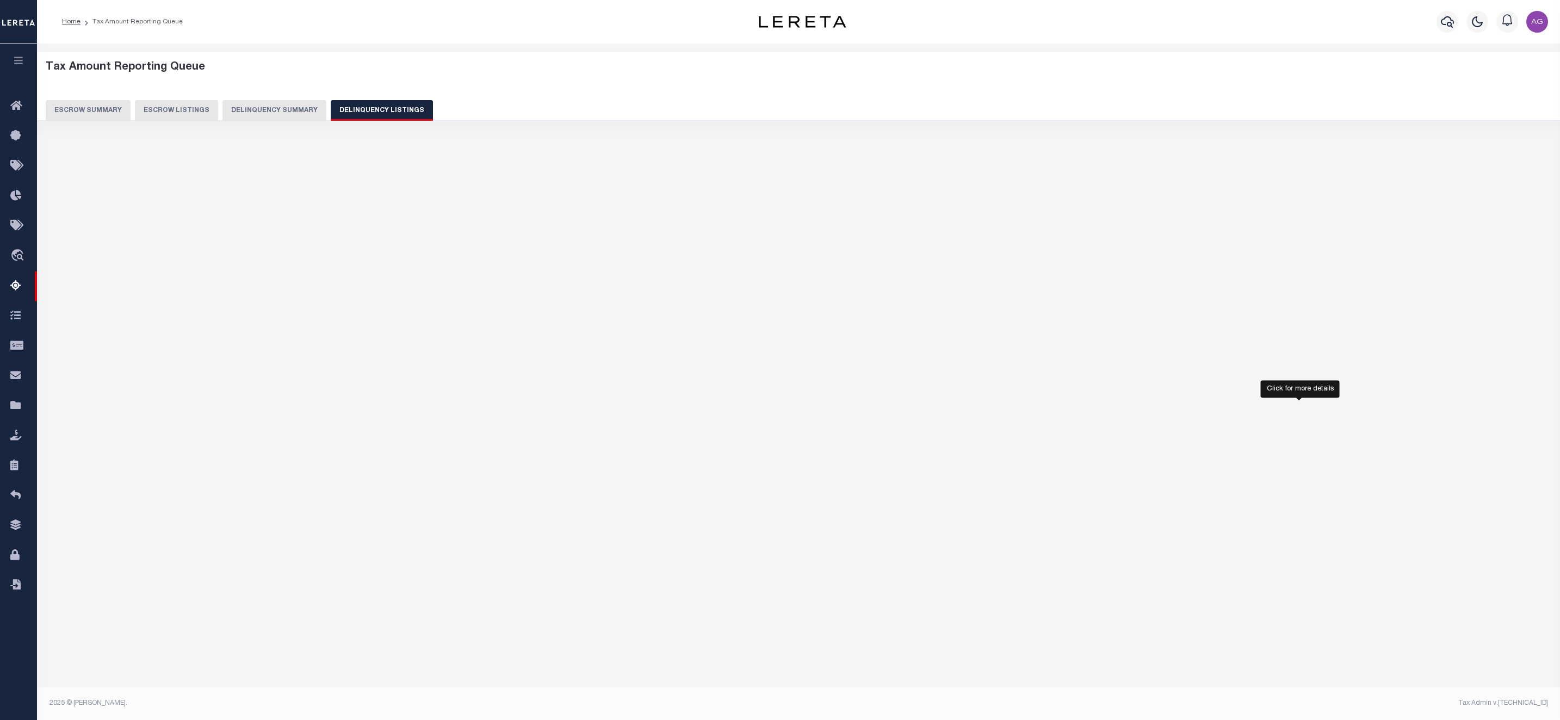
select select "100"
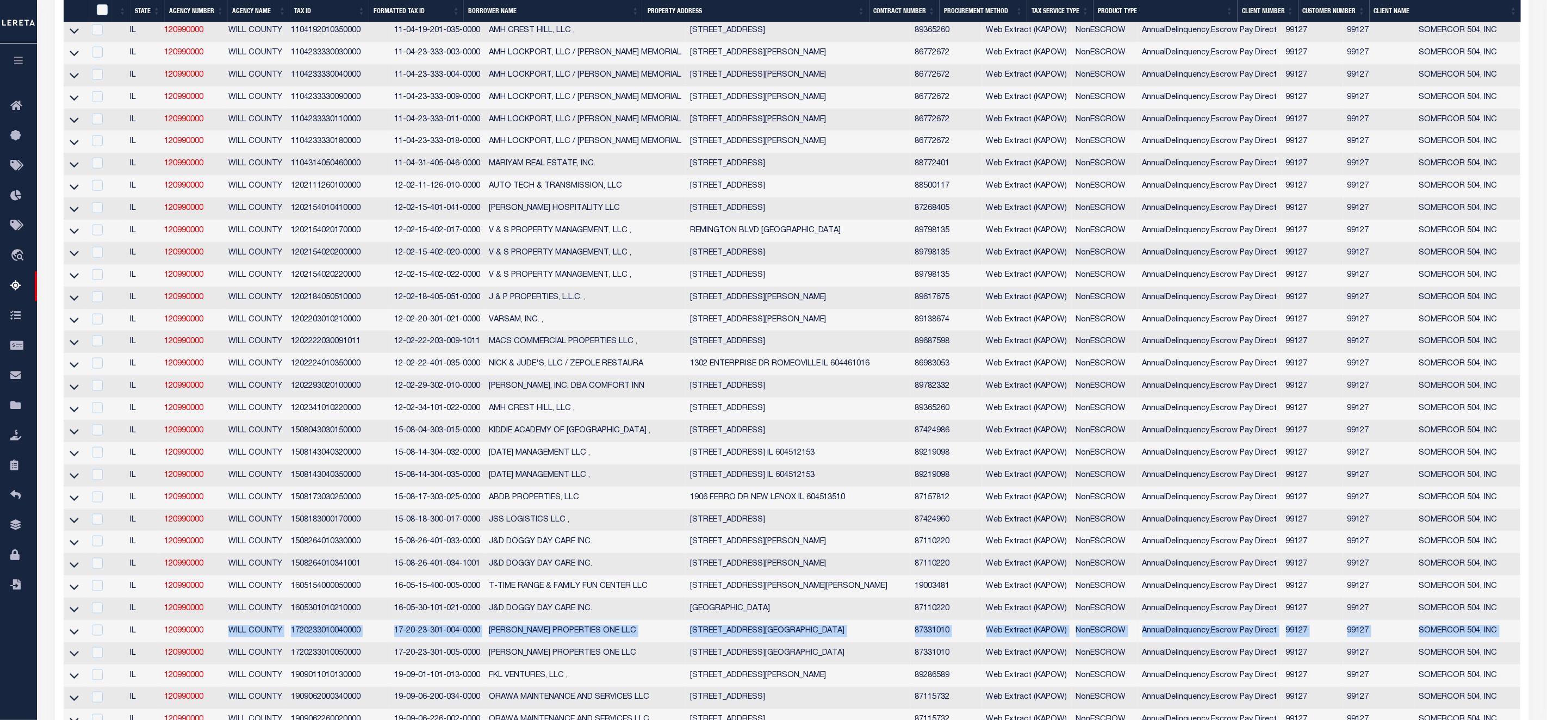
drag, startPoint x: 1462, startPoint y: 648, endPoint x: 211, endPoint y: 645, distance: 1251.0
click at [211, 643] on tr "IL 120990000 WILL COUNTY 1720233010040000 17-20-23-301-004-0000 BHAGWATI PROPER…" at bounding box center [1026, 632] width 1925 height 22
click at [71, 635] on icon at bounding box center [74, 631] width 9 height 5
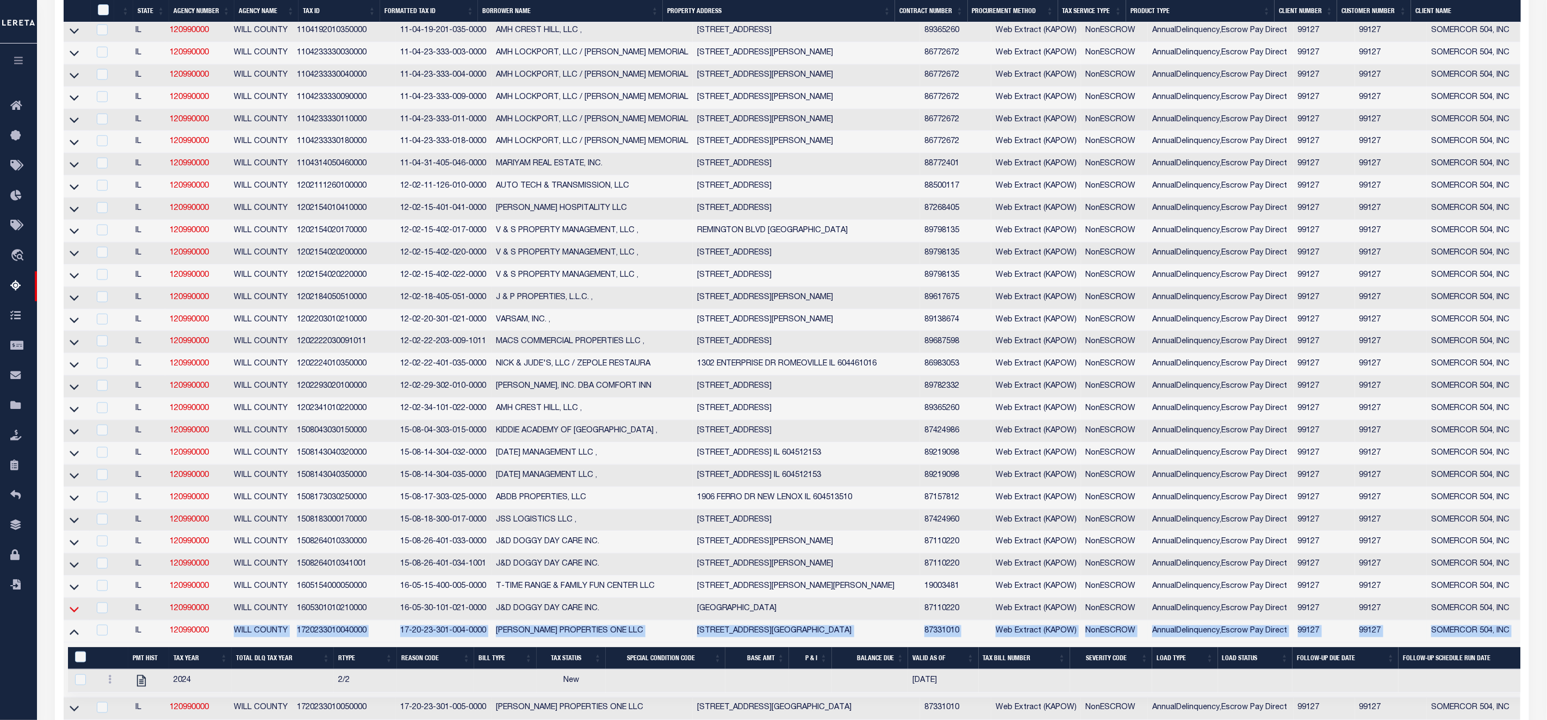
click at [74, 615] on icon at bounding box center [74, 609] width 9 height 11
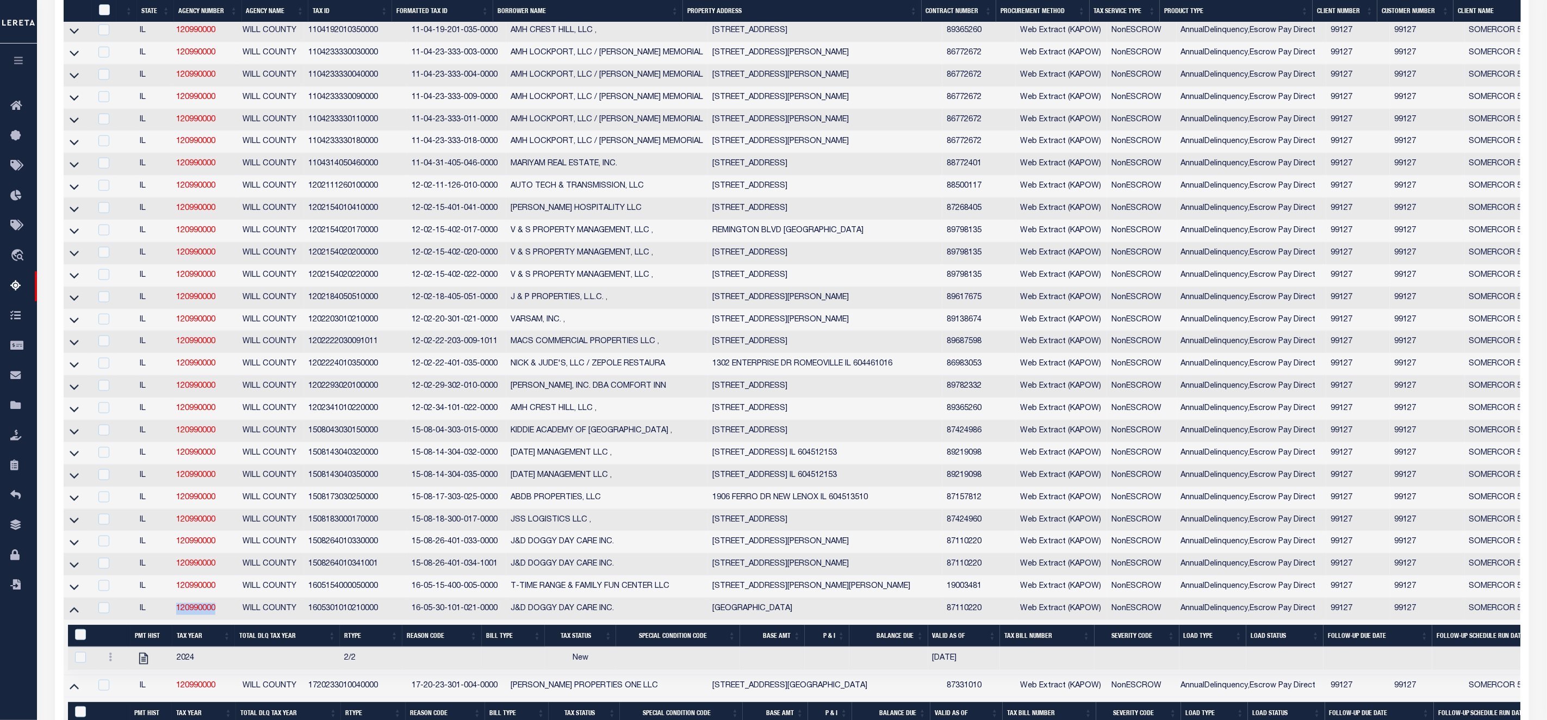
drag, startPoint x: 230, startPoint y: 634, endPoint x: 167, endPoint y: 637, distance: 63.2
click at [167, 621] on tr "IL 120990000 WILL COUNTY 1605301010210000 16-05-30-101-021-0000 J&D DOGGY DAY C…" at bounding box center [1059, 609] width 1991 height 22
copy tr "120990000"
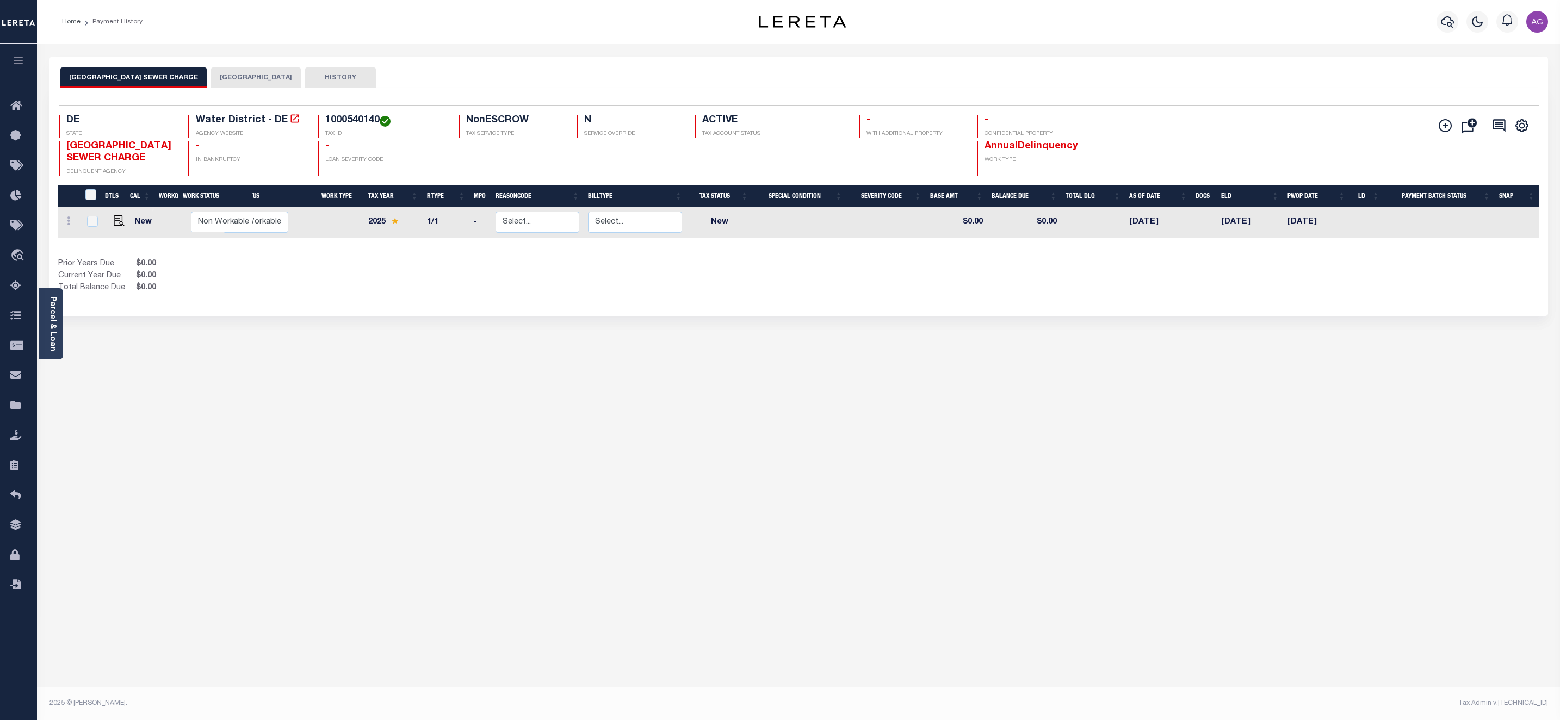
click at [240, 74] on button "[GEOGRAPHIC_DATA]" at bounding box center [256, 77] width 90 height 21
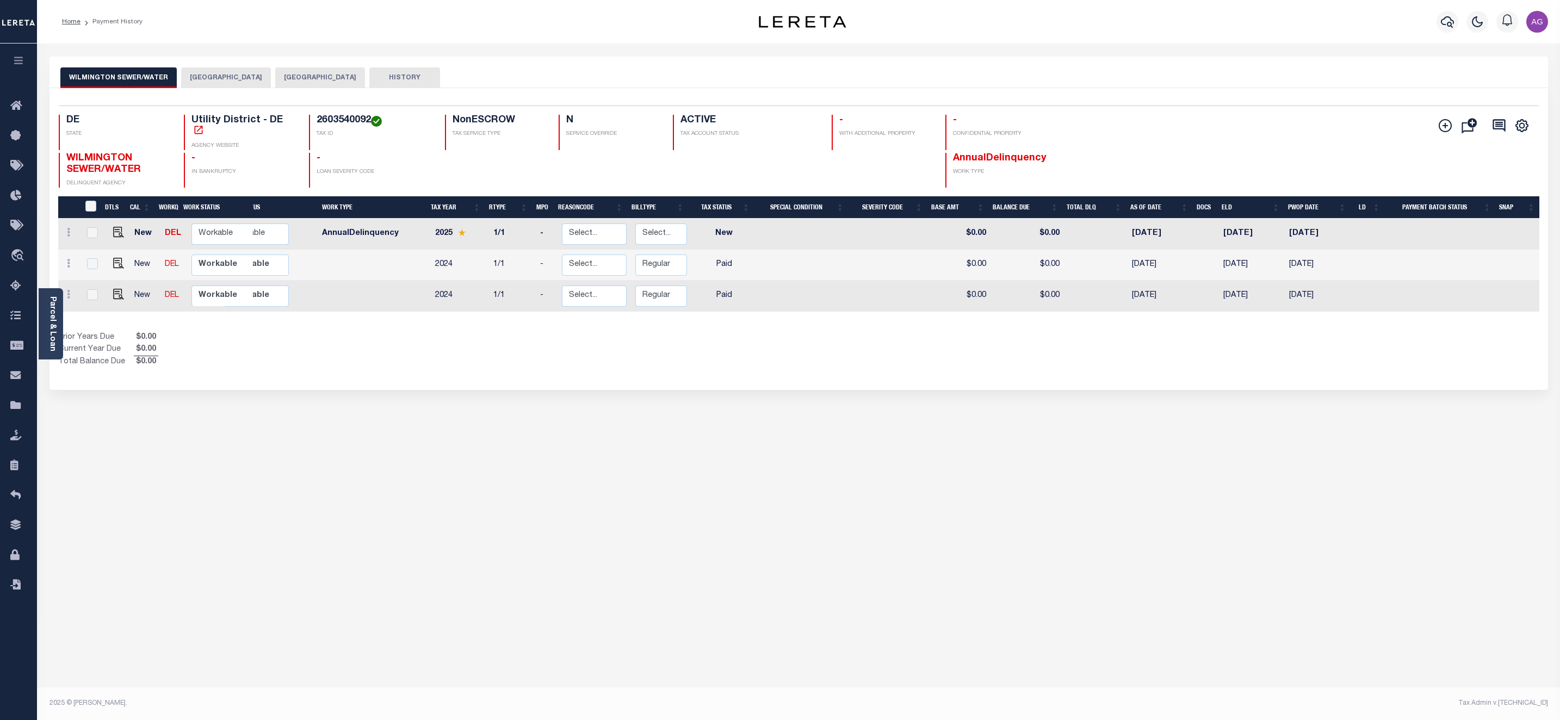
click at [298, 75] on button "NEW CASTLE COUNTY" at bounding box center [320, 77] width 90 height 21
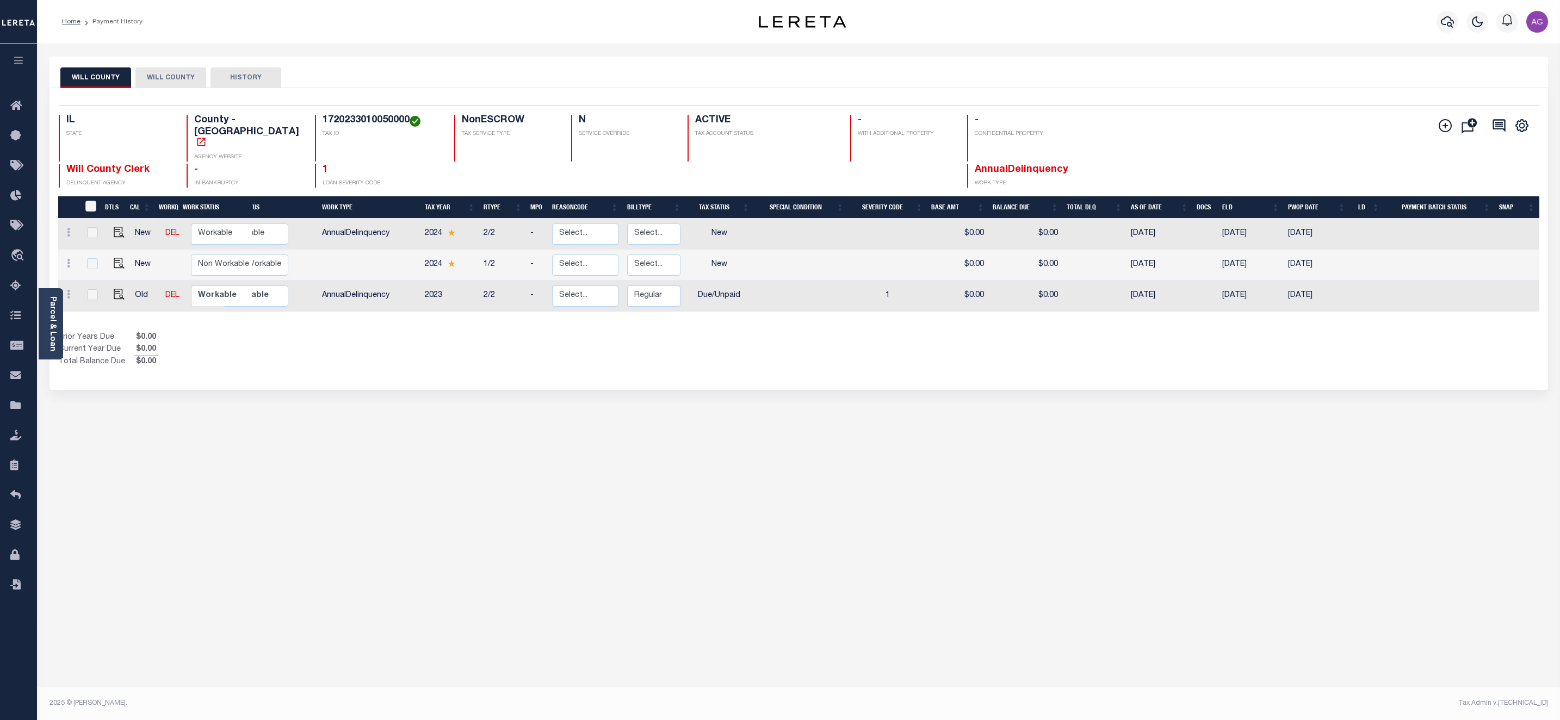
click at [158, 80] on button "WILL COUNTY" at bounding box center [170, 77] width 71 height 21
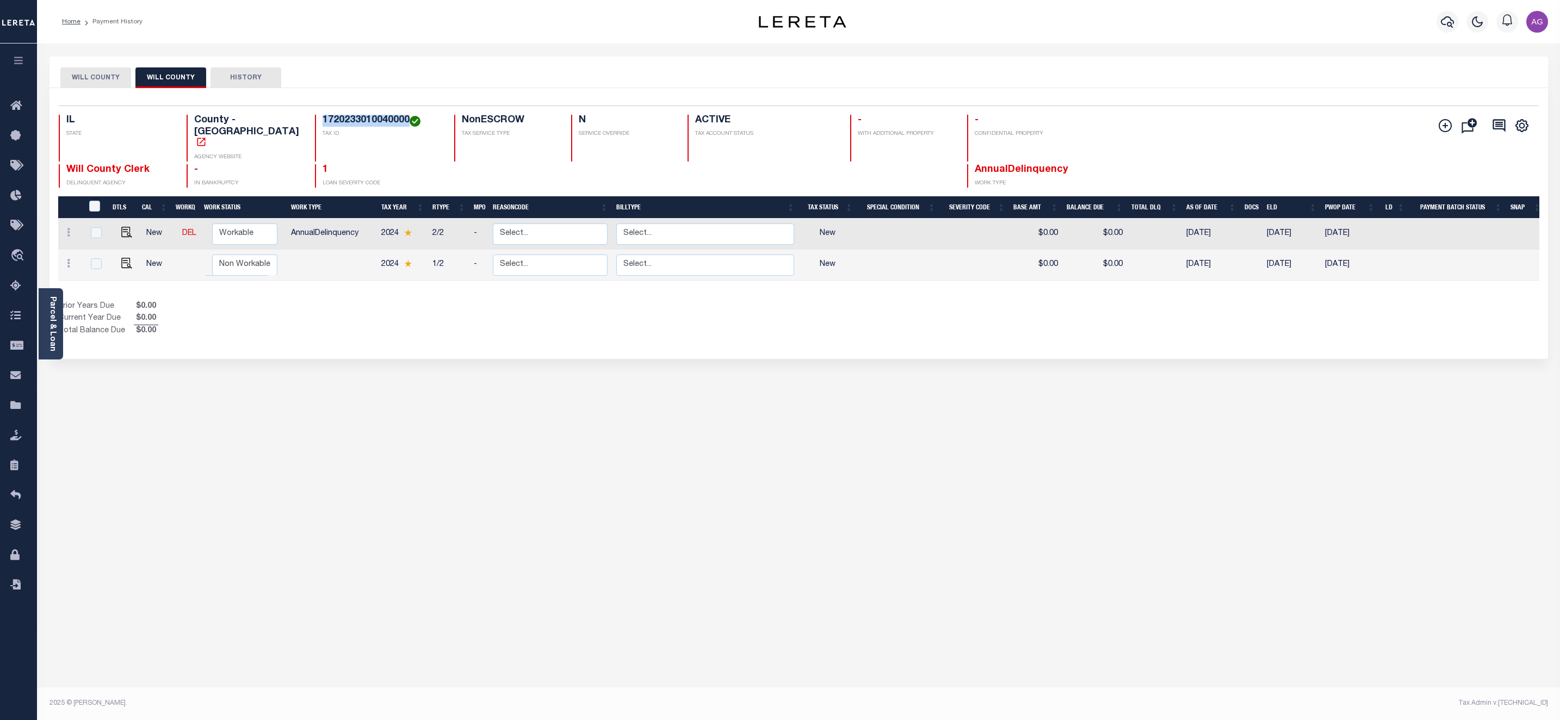
drag, startPoint x: 300, startPoint y: 122, endPoint x: 388, endPoint y: 124, distance: 88.1
click at [388, 124] on div "1720233010040000 TAX ID" at bounding box center [378, 138] width 127 height 47
copy h4 "1720233010040000"
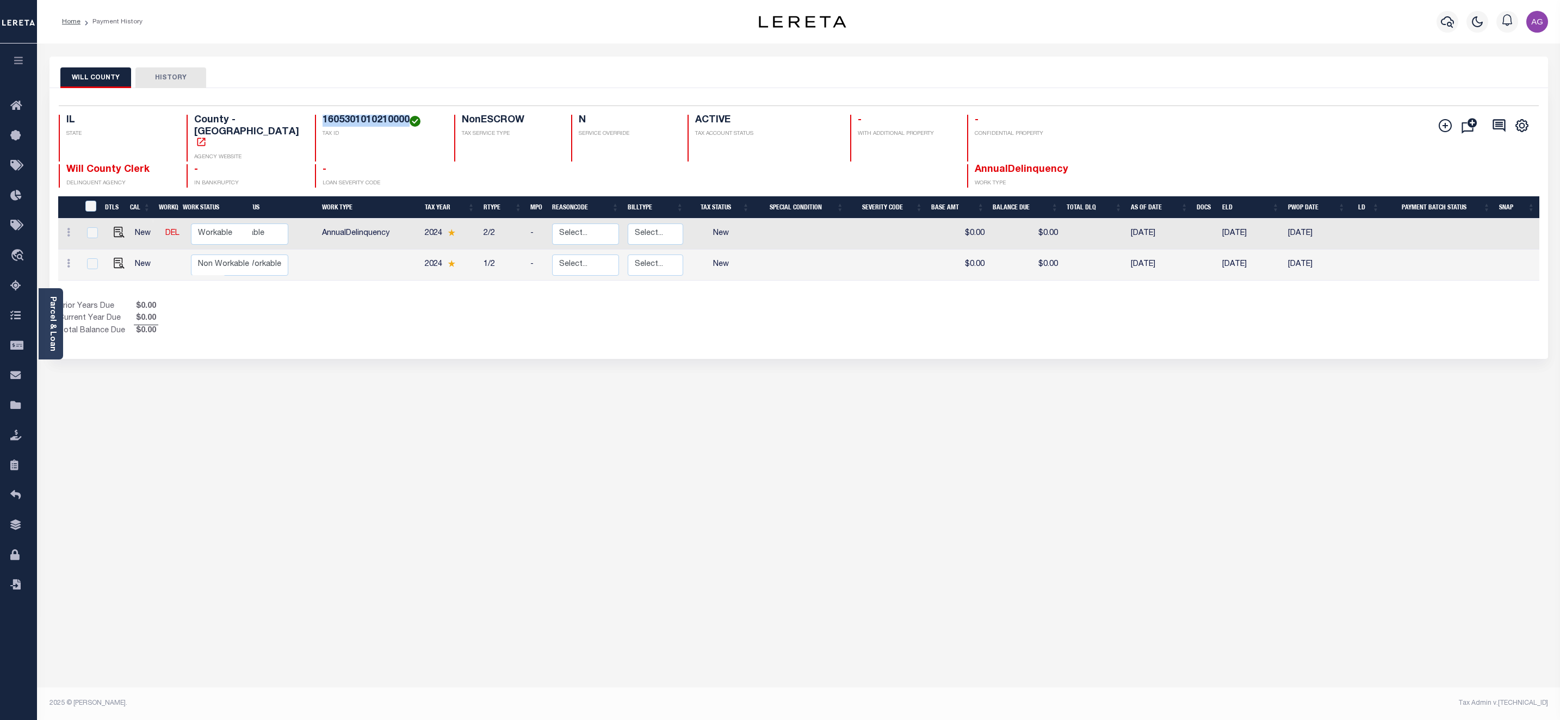
drag, startPoint x: 300, startPoint y: 117, endPoint x: 389, endPoint y: 126, distance: 89.0
click at [389, 126] on div "1605301010210000 TAX ID" at bounding box center [378, 138] width 127 height 47
copy h4 "1605301010210000"
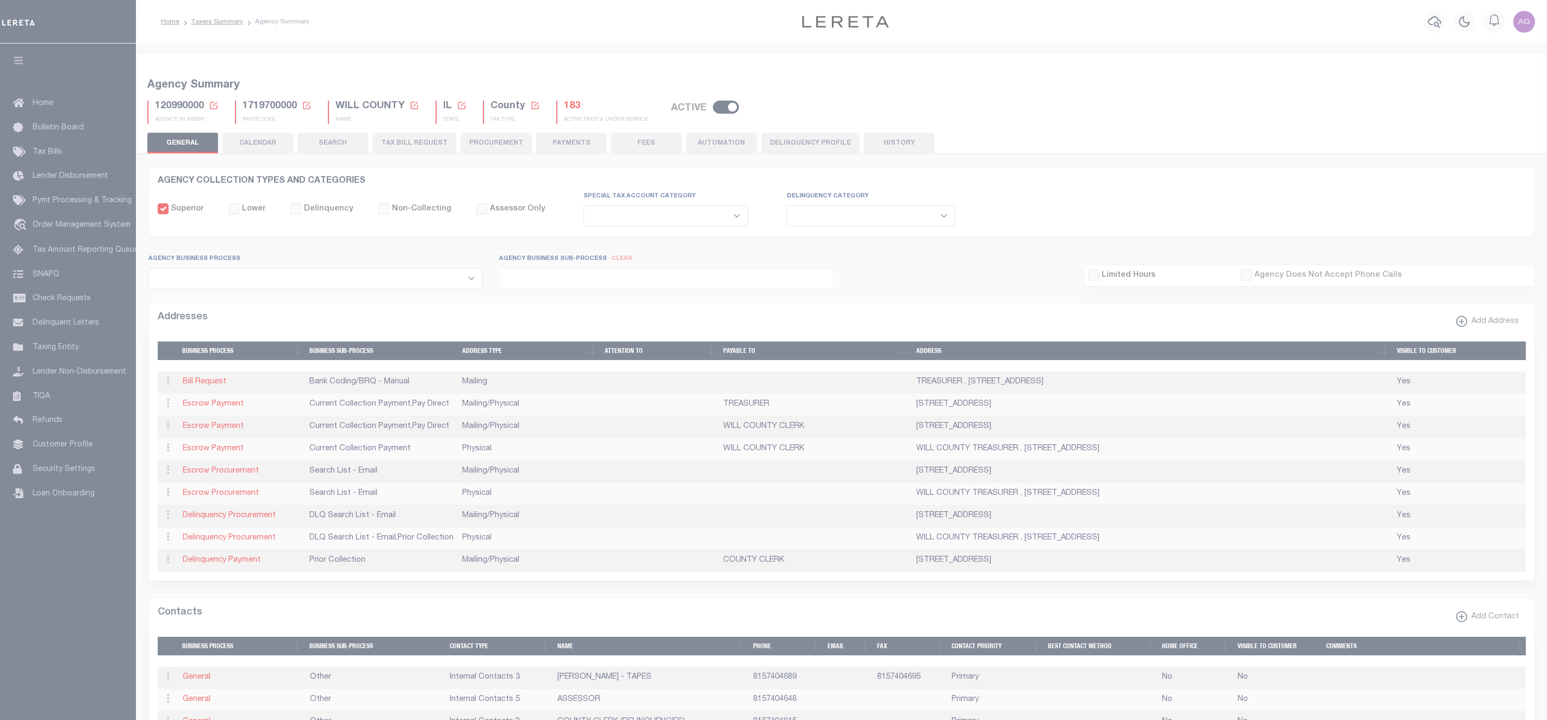
select select
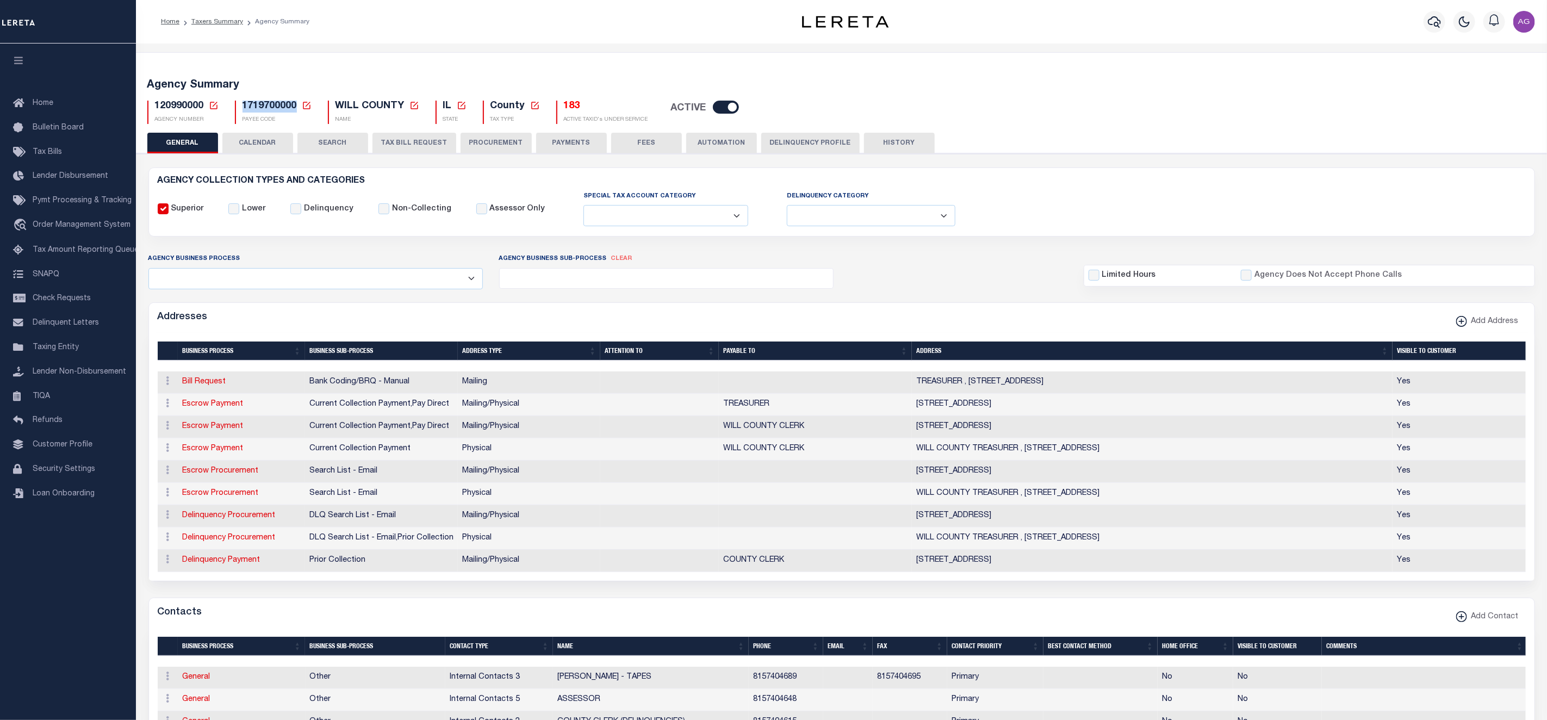
drag, startPoint x: 245, startPoint y: 105, endPoint x: 297, endPoint y: 95, distance: 53.1
click at [297, 95] on div "120990000 Agency Number Edit Cancel Ok" at bounding box center [841, 108] width 1405 height 32
copy span "1719700000"
drag, startPoint x: 153, startPoint y: 113, endPoint x: 201, endPoint y: 108, distance: 48.1
click at [201, 108] on div "120990000 Agency Number Edit Cancel Ok New Agency Number Cancel Ok" at bounding box center [182, 112] width 71 height 23
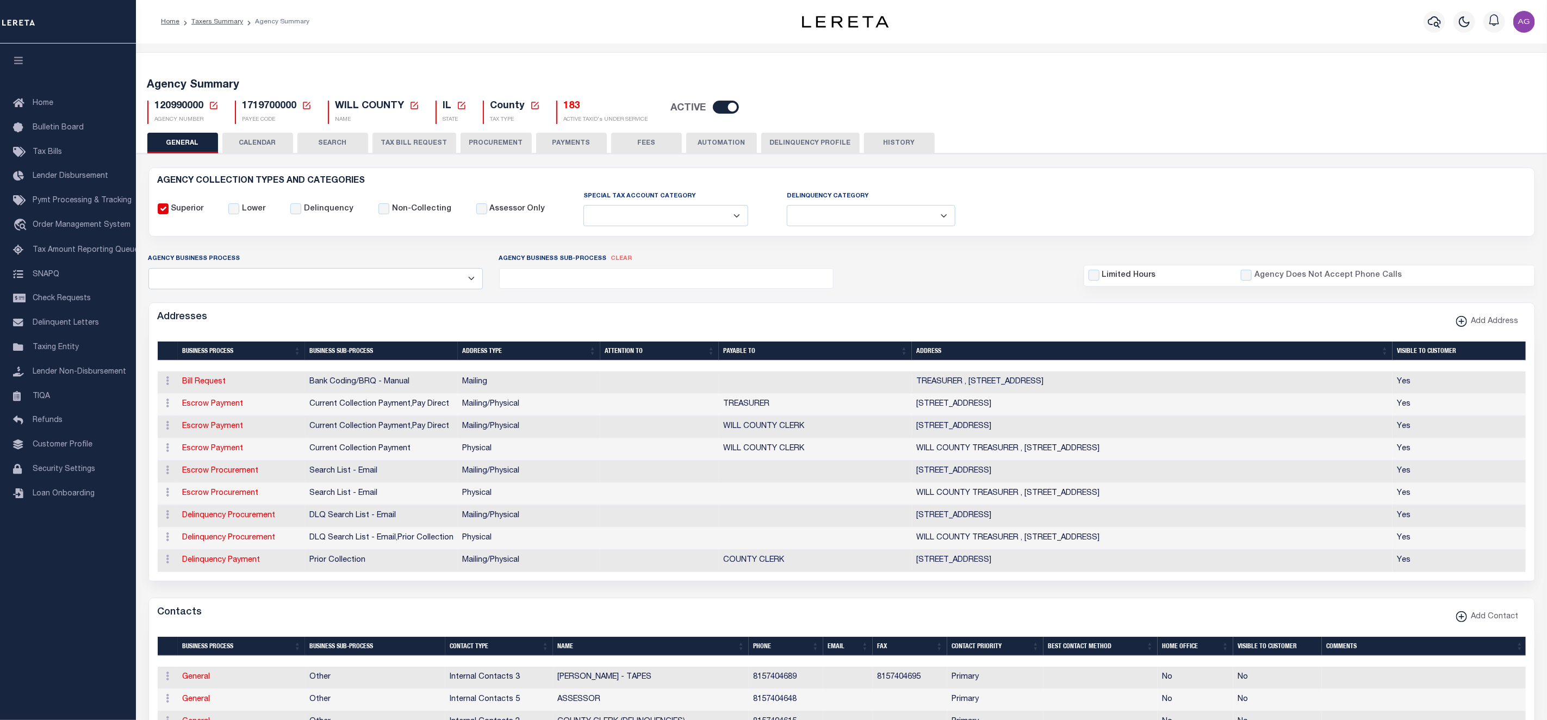
click at [201, 108] on span "120990000" at bounding box center [179, 106] width 49 height 10
drag, startPoint x: 201, startPoint y: 108, endPoint x: 157, endPoint y: 109, distance: 44.6
click at [157, 109] on span "120990000" at bounding box center [179, 106] width 49 height 10
copy span "120990000"
drag, startPoint x: 240, startPoint y: 105, endPoint x: 298, endPoint y: 102, distance: 57.2
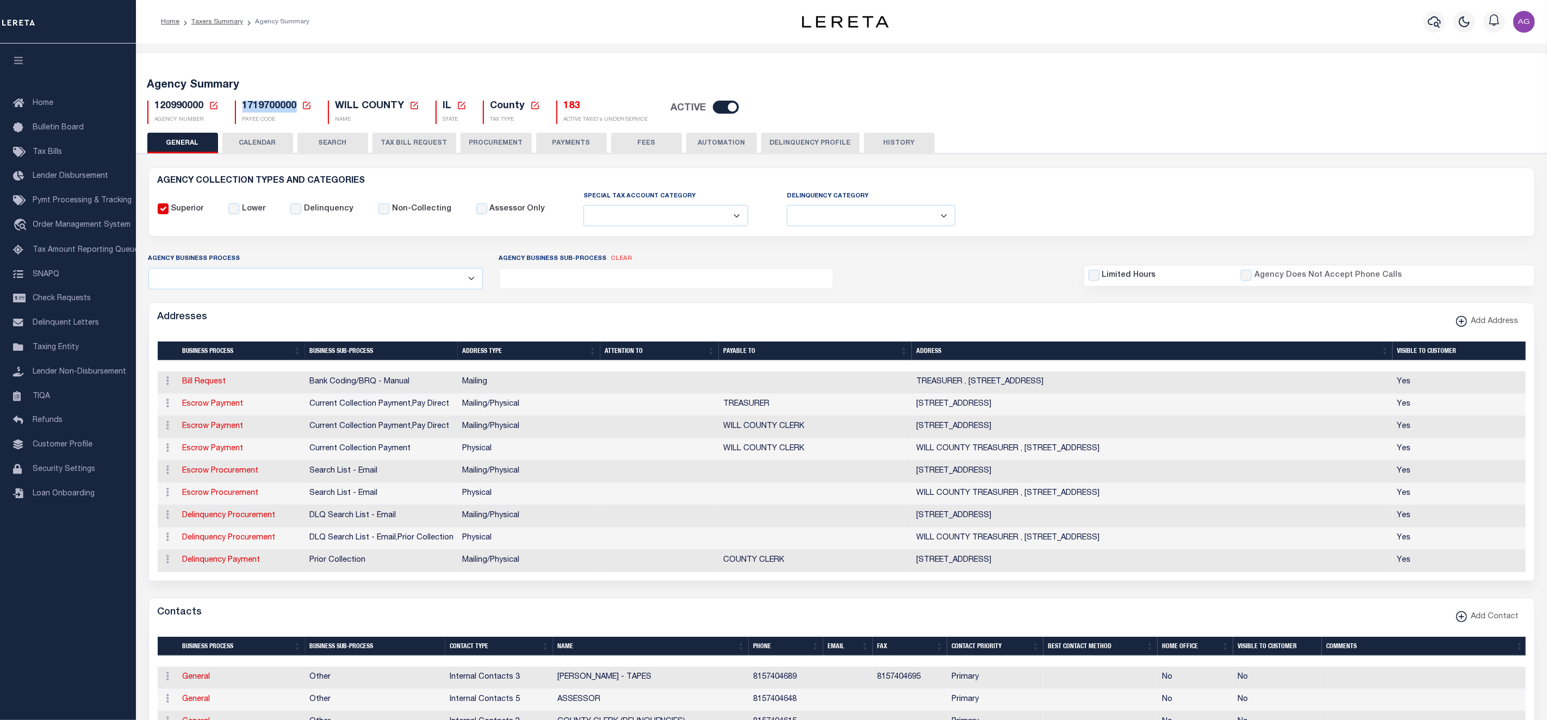
click at [298, 102] on div "1719700000 Payee Code Cancel Ok PAYEE CODE" at bounding box center [273, 112] width 77 height 23
copy span "1719700000"
